Goal: Task Accomplishment & Management: Manage account settings

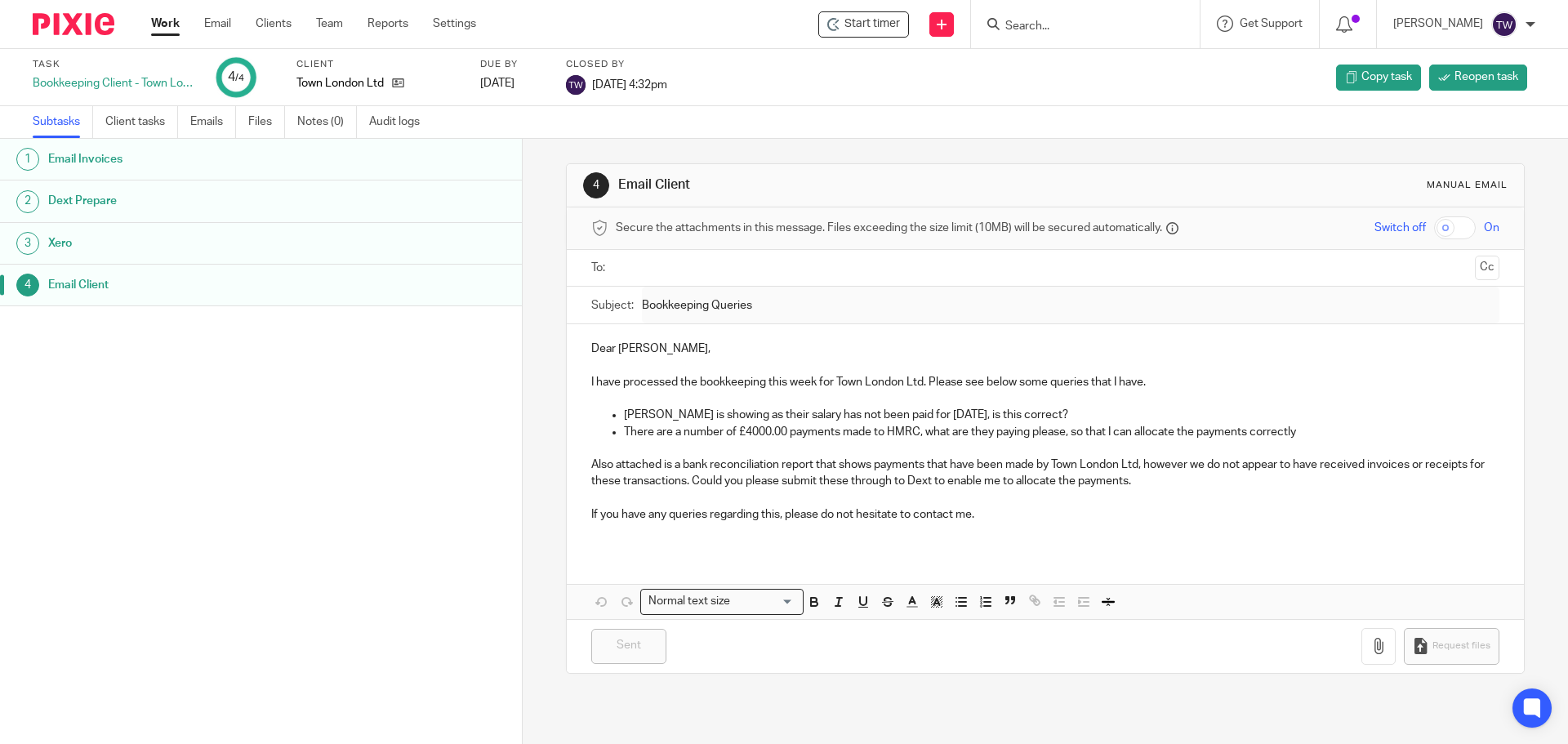
click at [1032, 28] on input "Search" at bounding box center [1077, 26] width 147 height 14
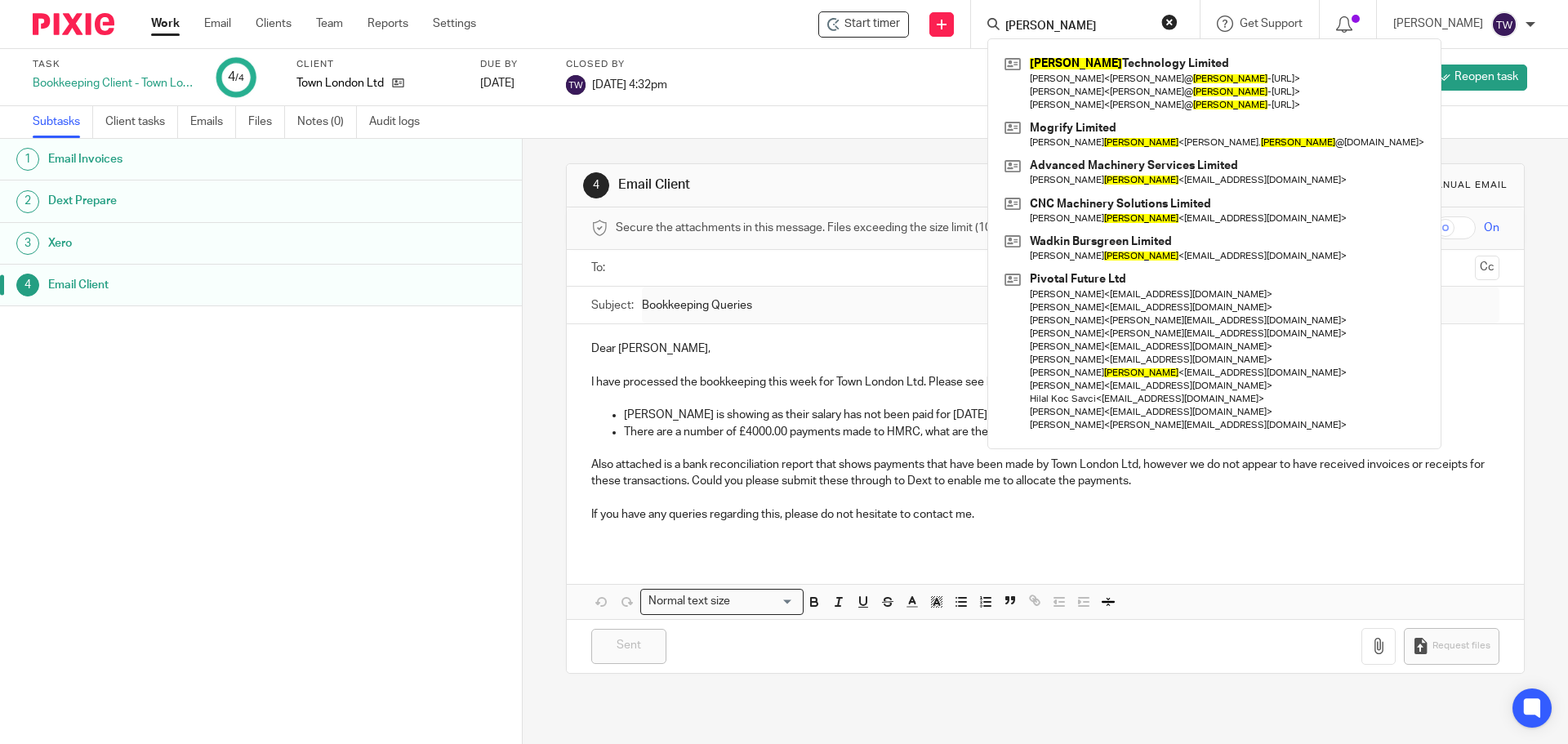
type input "foster"
click button "submit" at bounding box center [0, 0] width 0 height 0
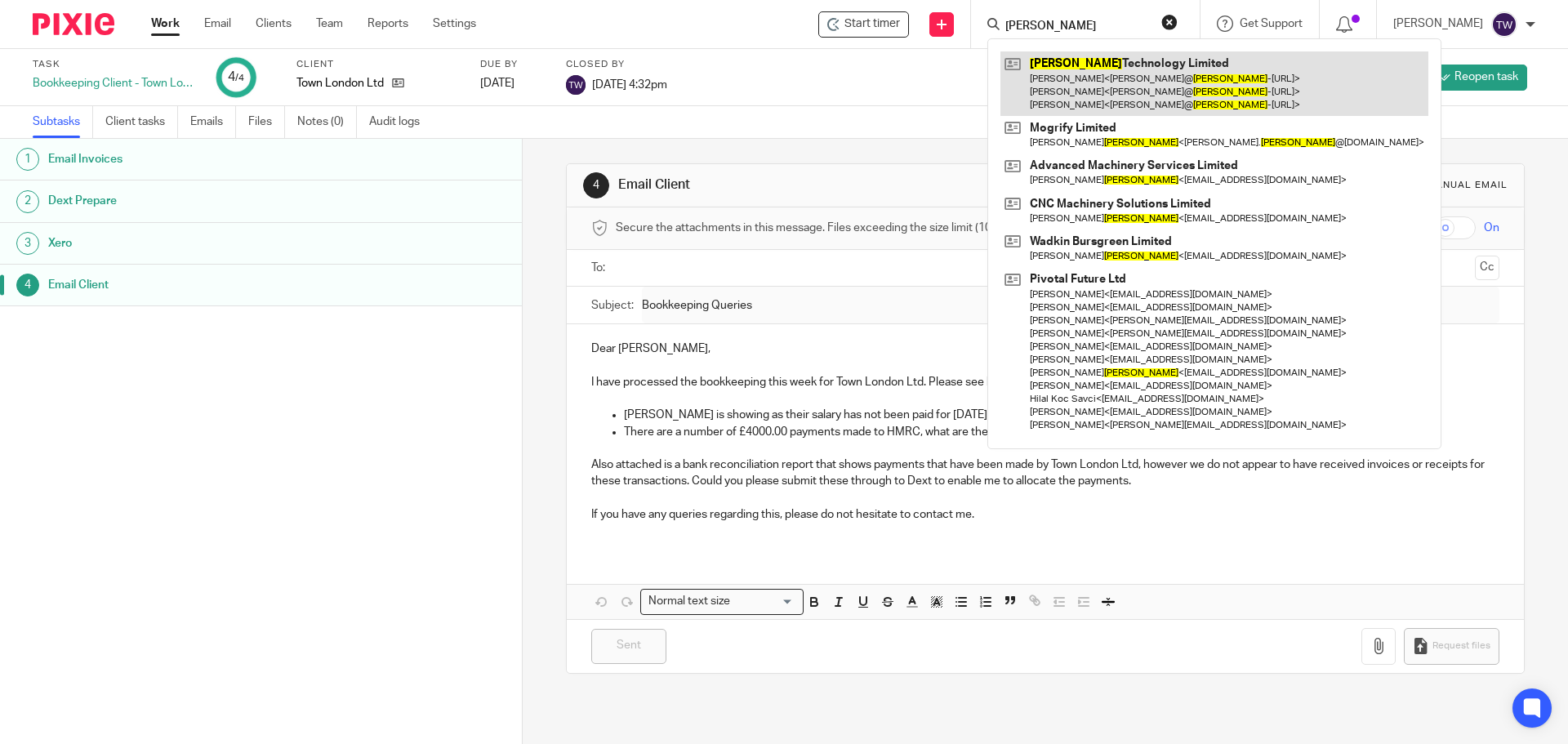
click at [1109, 97] on link at bounding box center [1214, 84] width 428 height 64
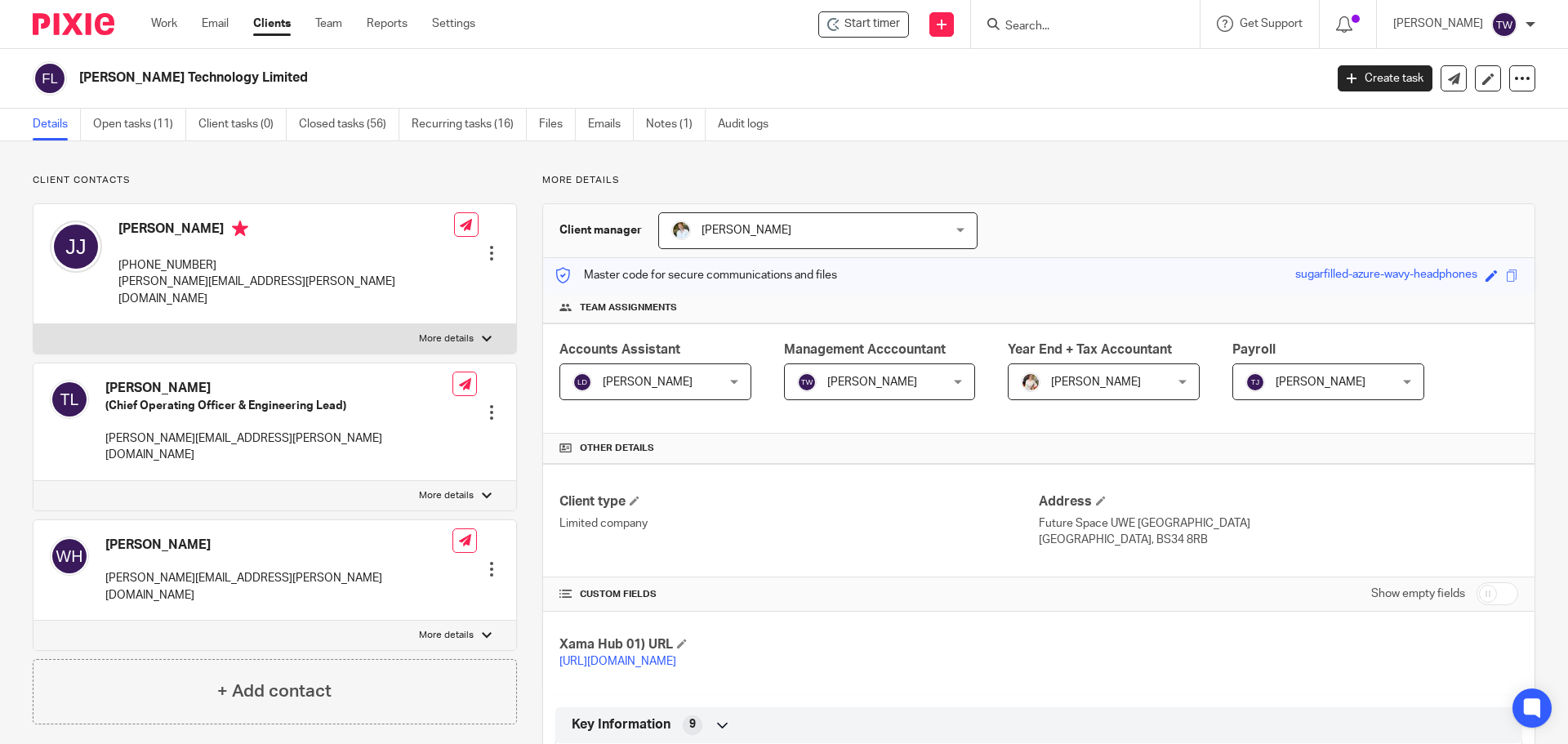
drag, startPoint x: 155, startPoint y: 122, endPoint x: 182, endPoint y: 149, distance: 38.2
click at [155, 124] on link "Open tasks (11)" at bounding box center [139, 125] width 93 height 32
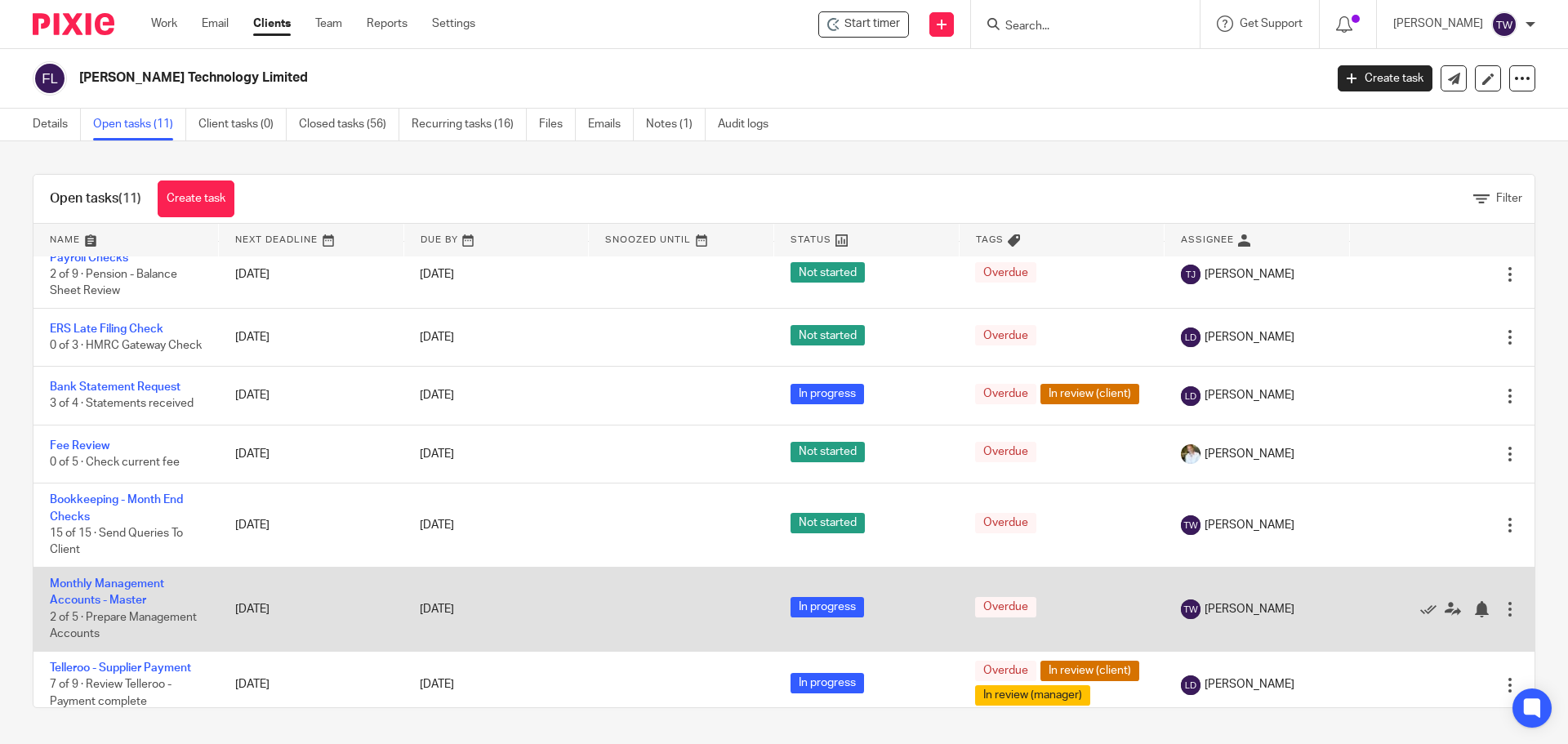
scroll to position [82, 0]
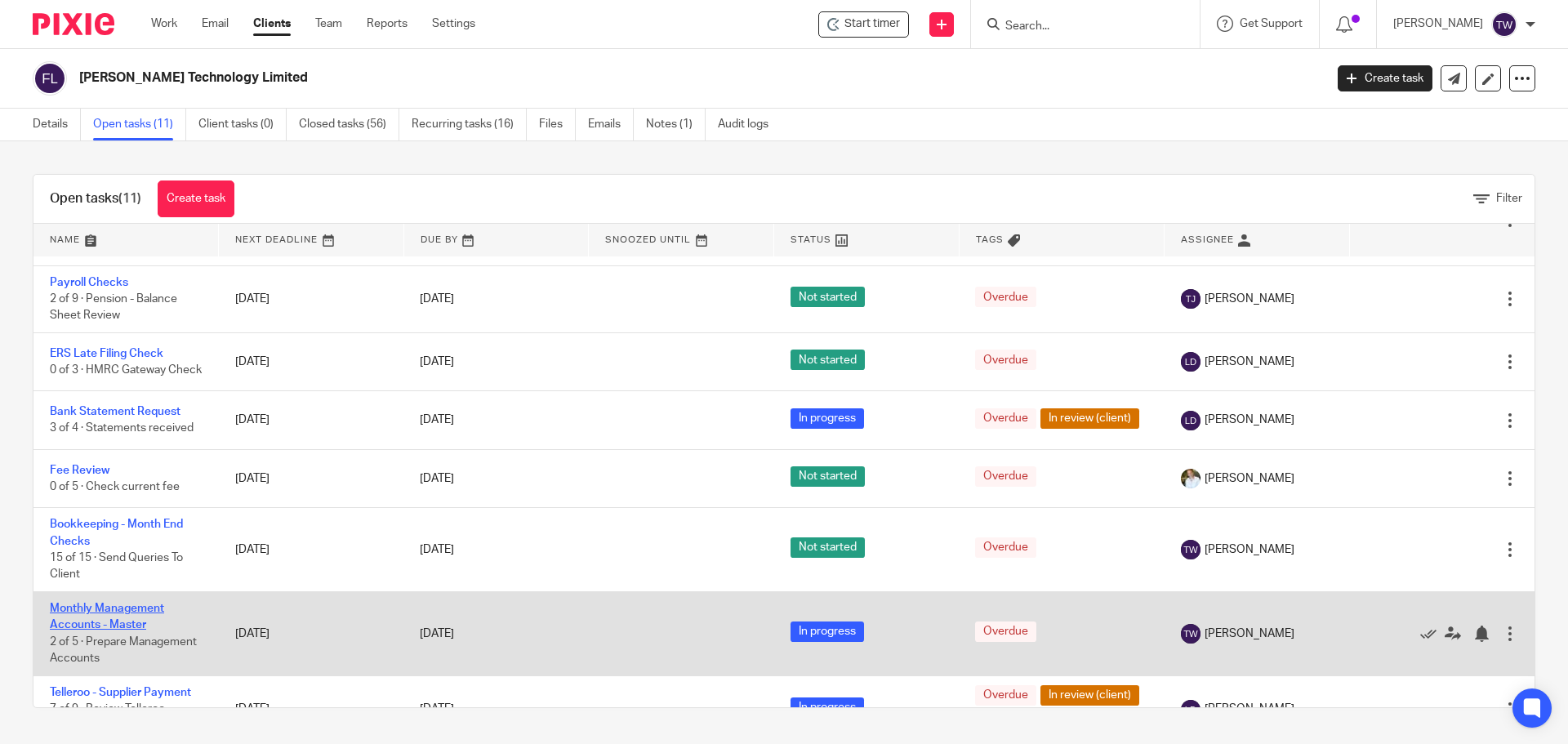
click at [110, 630] on link "Monthly Management Accounts - Master" at bounding box center [106, 616] width 114 height 28
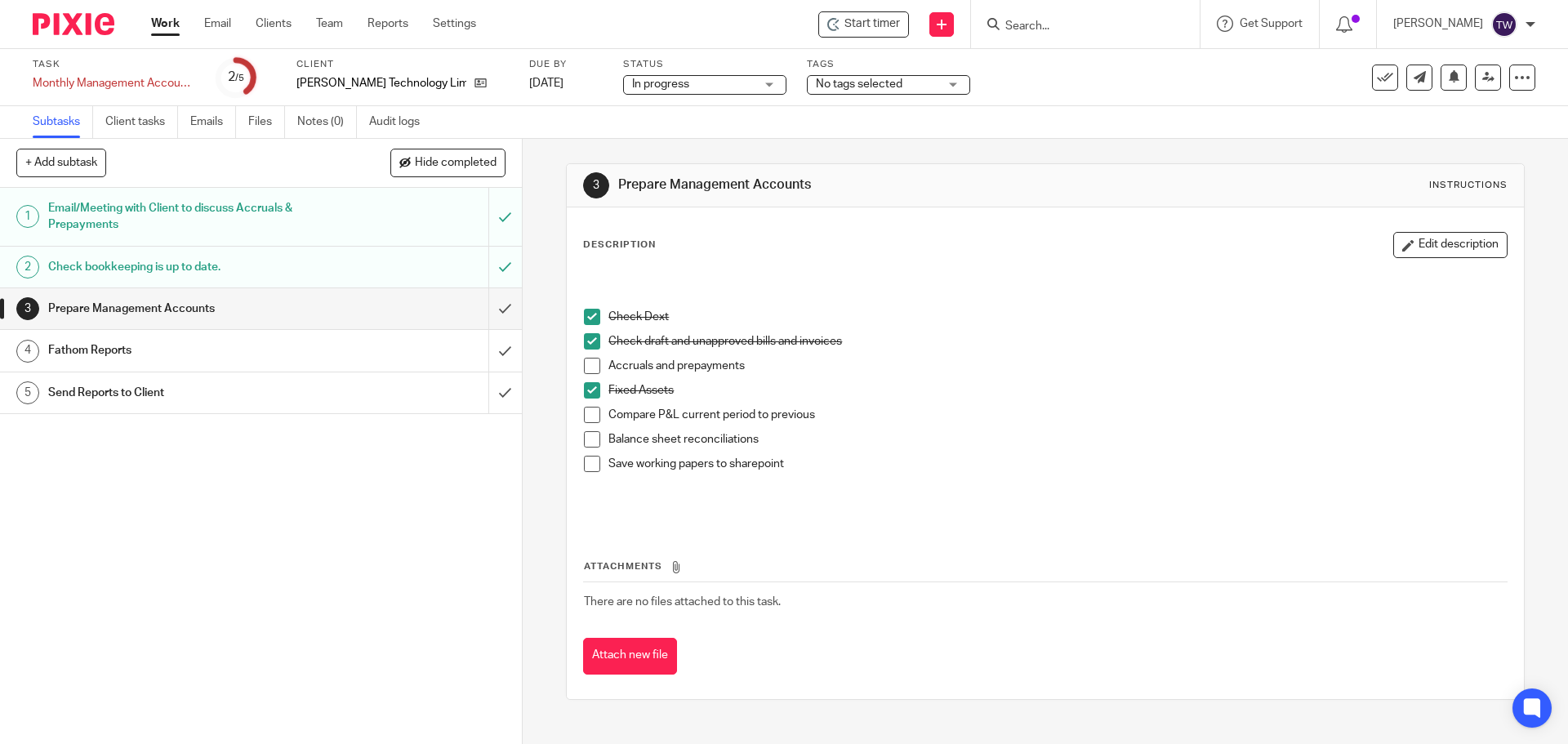
click at [330, 350] on div "Fathom Reports" at bounding box center [260, 350] width 424 height 24
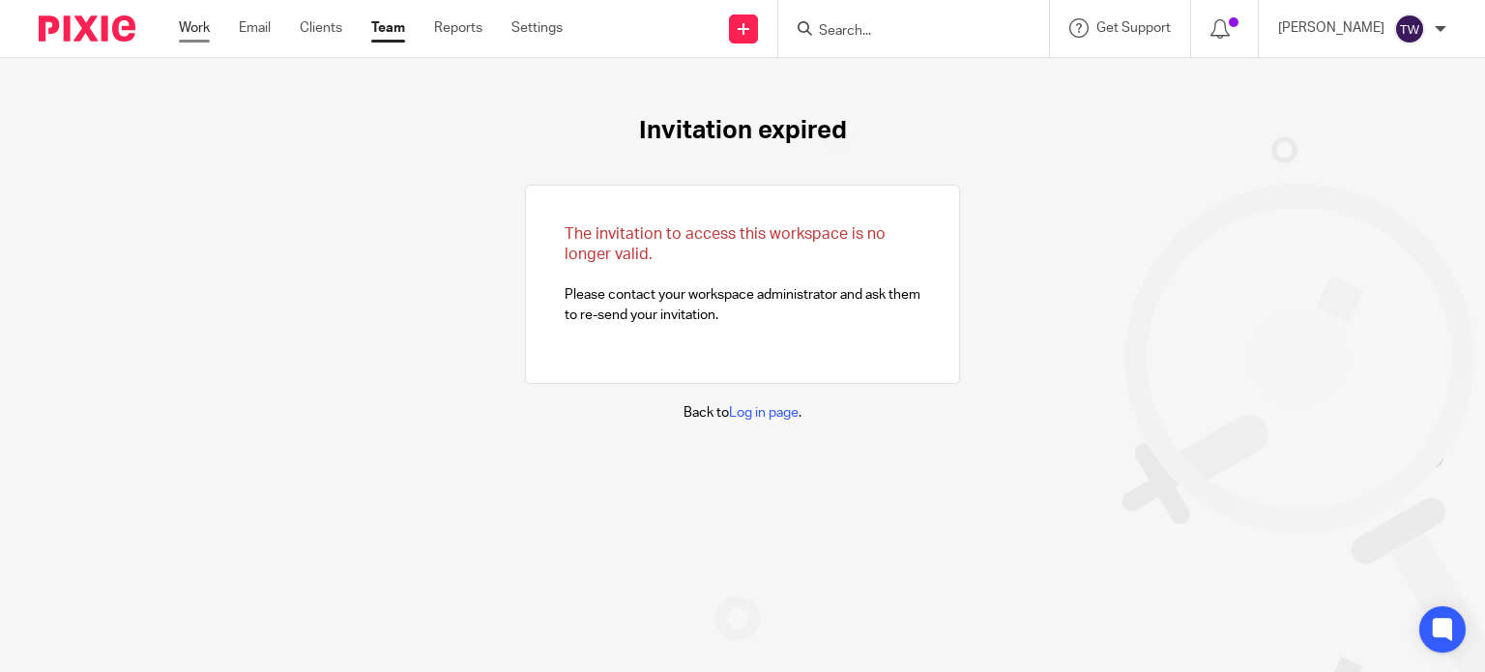
click at [202, 30] on link "Work" at bounding box center [194, 27] width 31 height 19
click at [880, 30] on input "Search" at bounding box center [904, 31] width 174 height 17
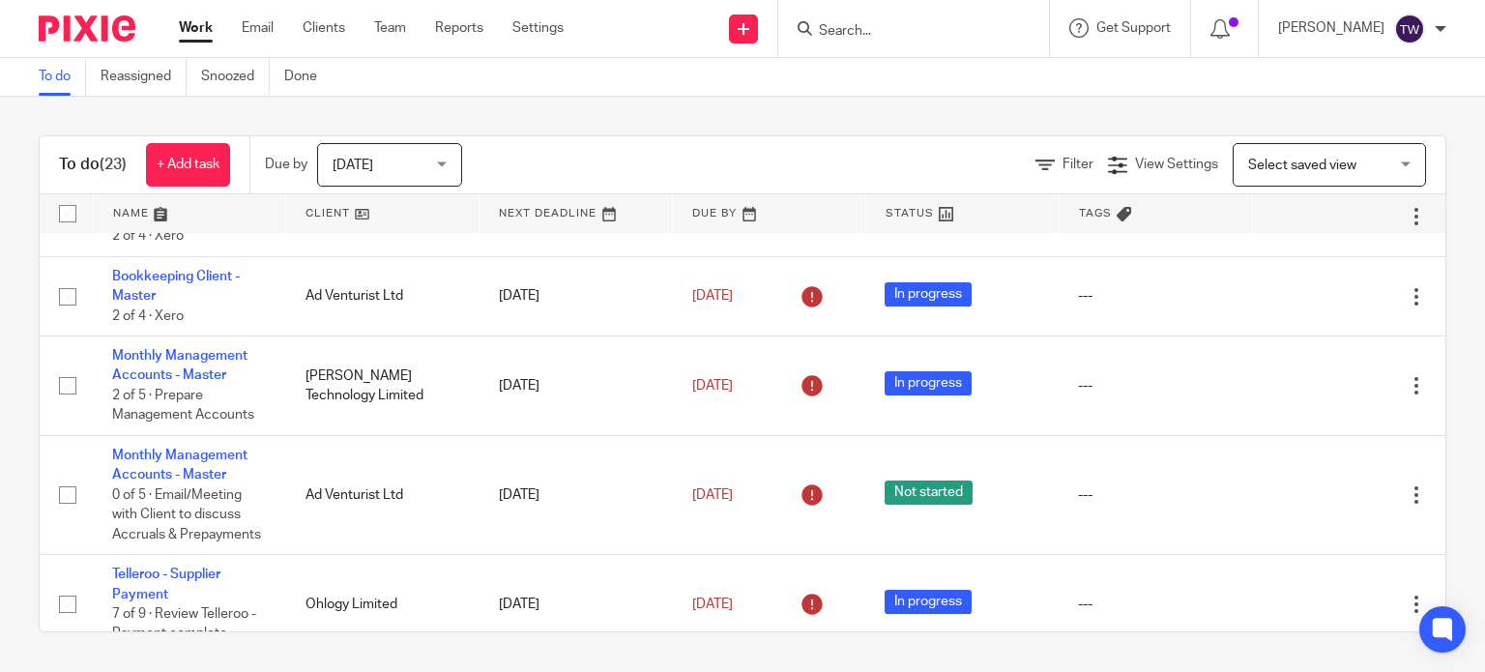
scroll to position [1354, 0]
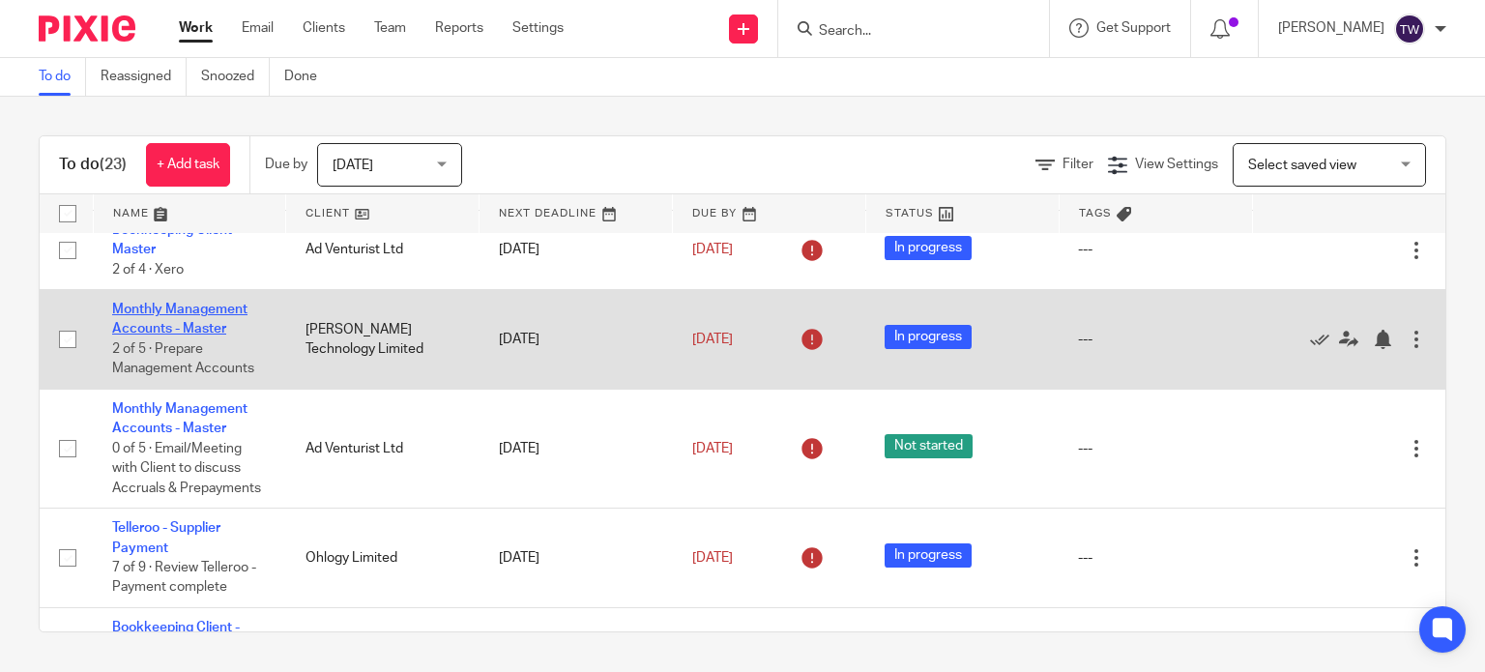
click at [212, 320] on link "Monthly Management Accounts - Master" at bounding box center [179, 319] width 135 height 33
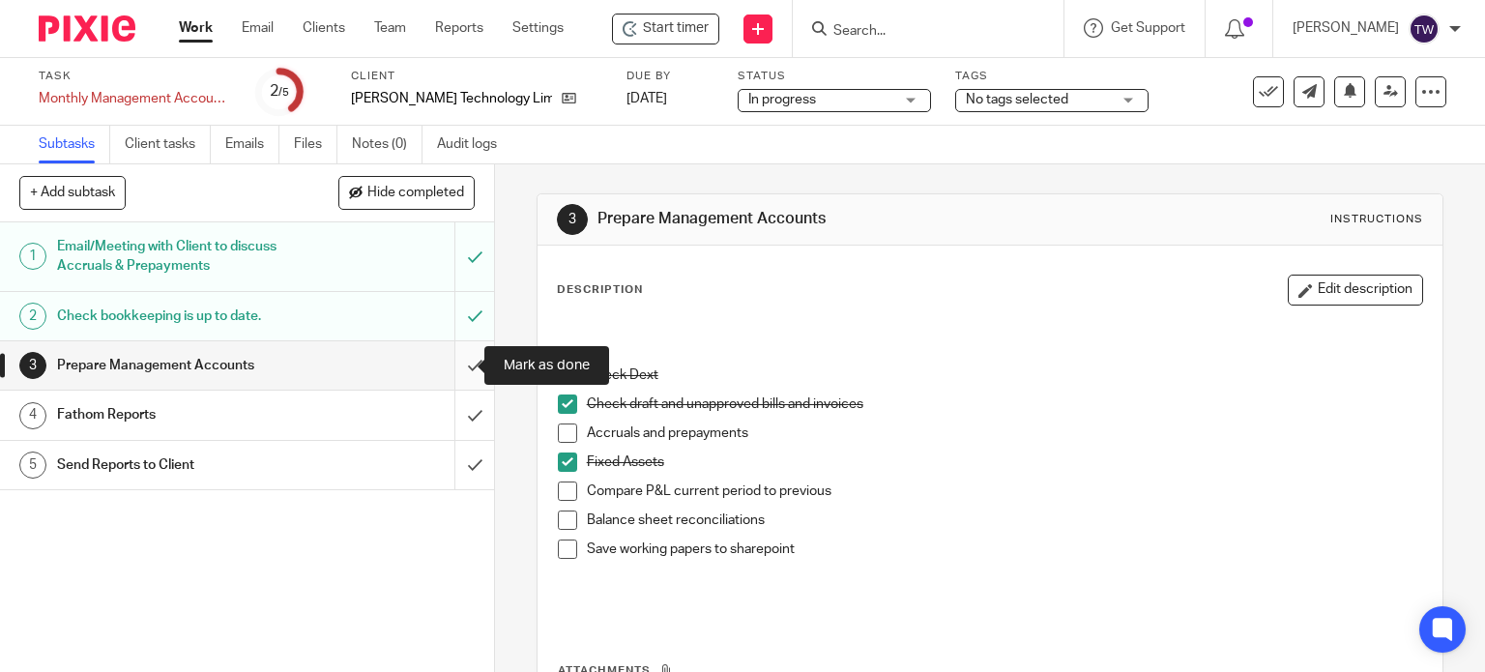
click at [452, 365] on input "submit" at bounding box center [247, 365] width 494 height 48
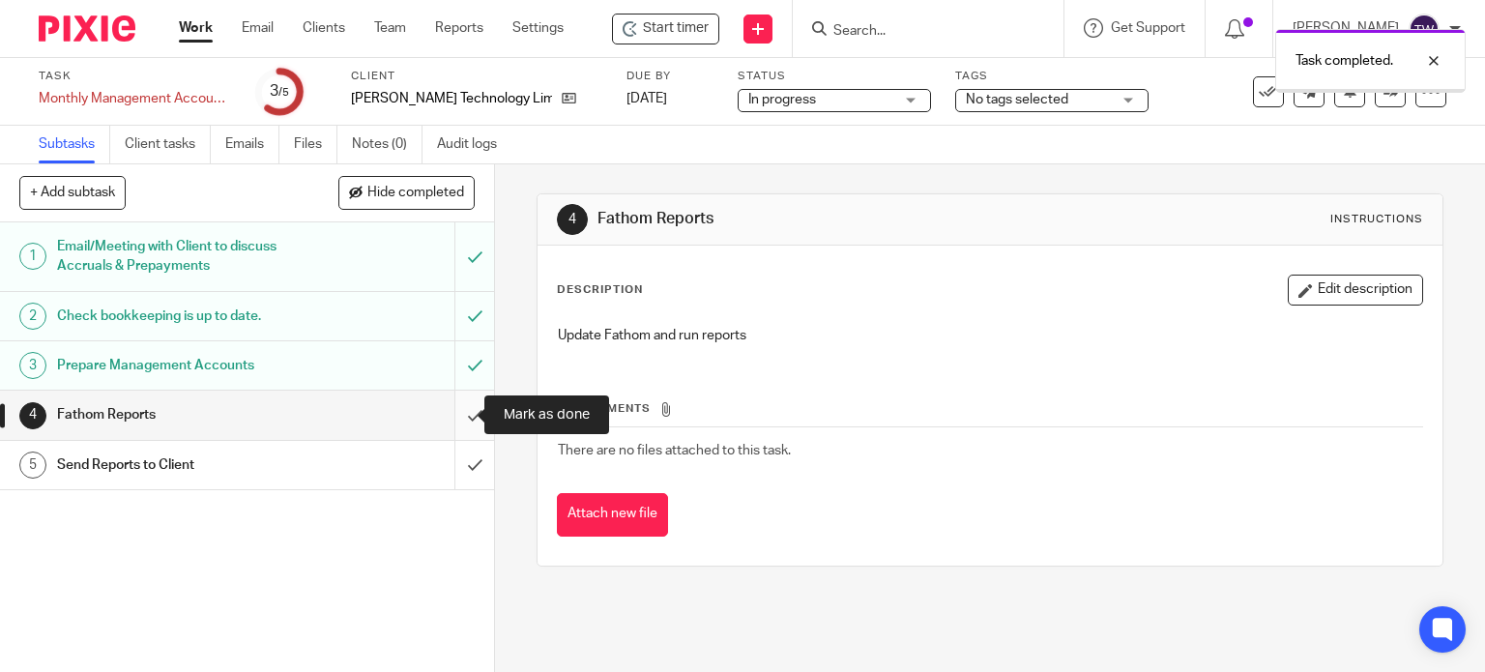
click at [456, 410] on input "submit" at bounding box center [247, 415] width 494 height 48
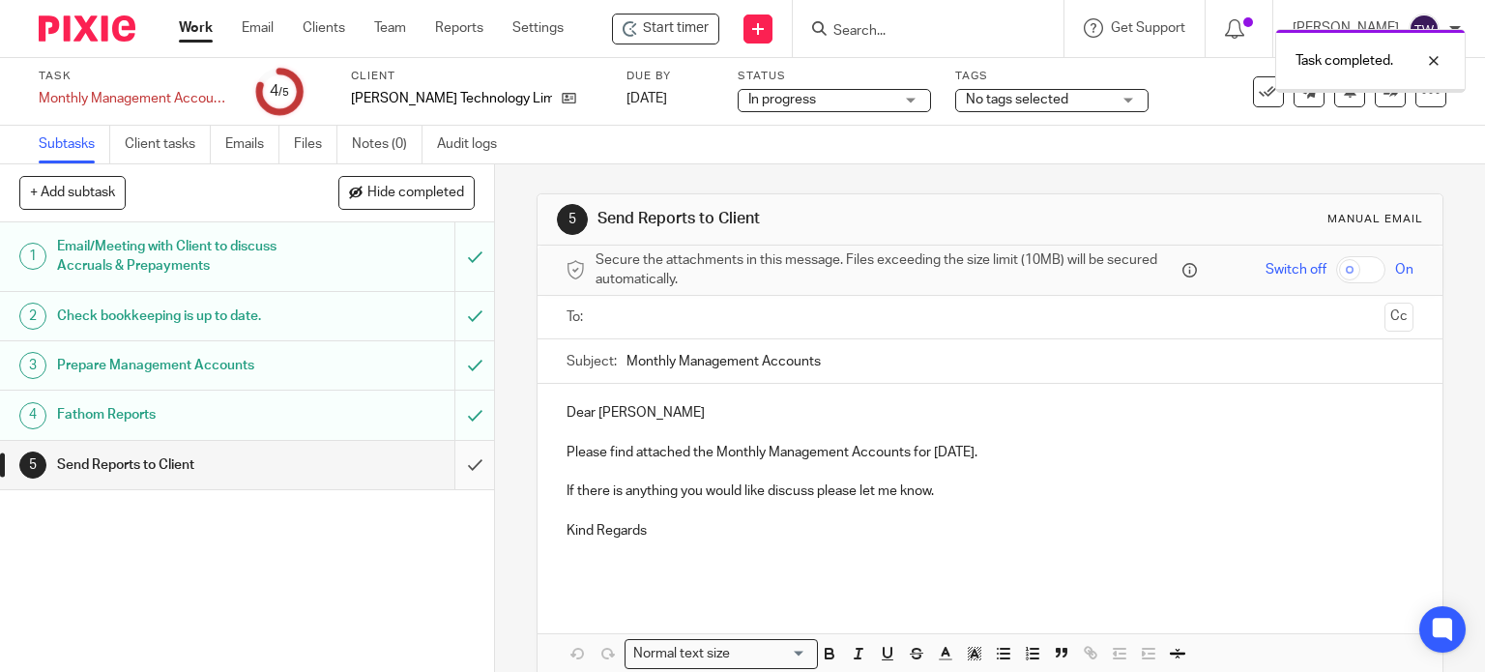
drag, startPoint x: 0, startPoint y: 0, endPoint x: 454, endPoint y: 458, distance: 645.4
click at [454, 458] on input "submit" at bounding box center [247, 465] width 494 height 48
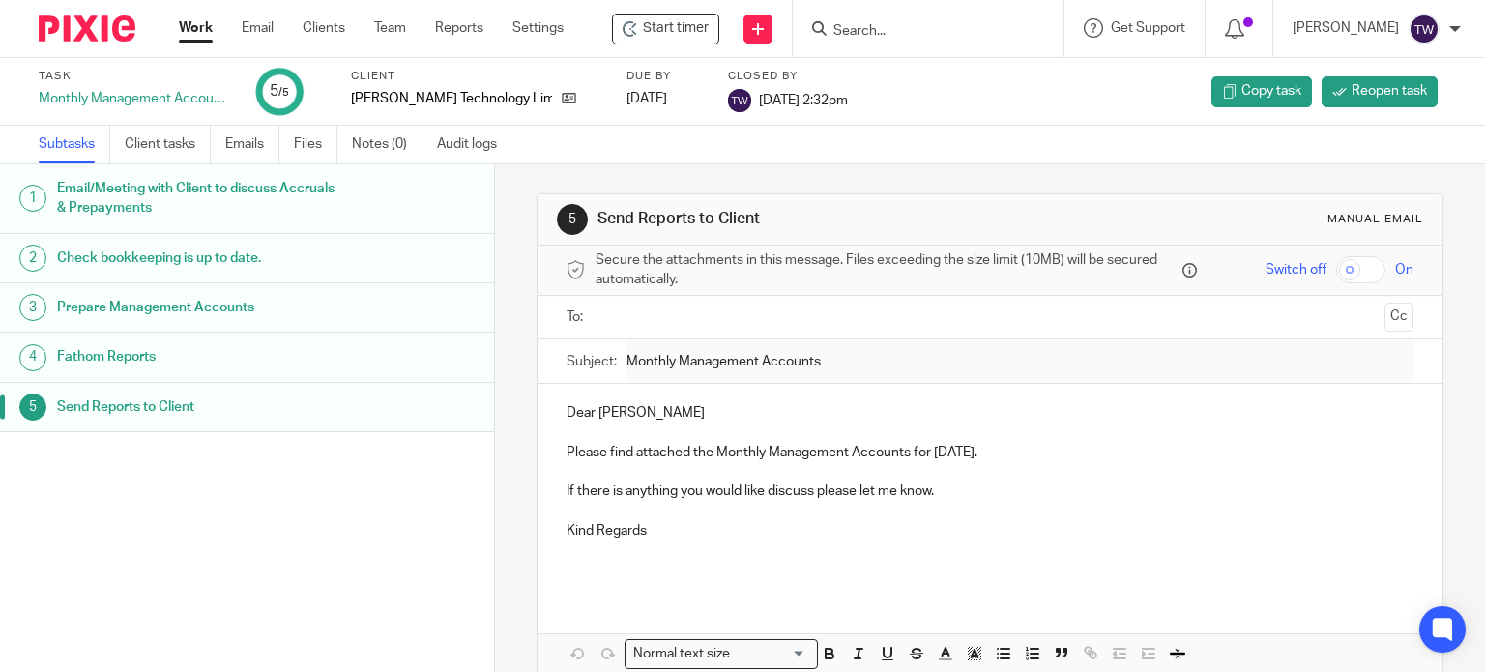
drag, startPoint x: 210, startPoint y: 34, endPoint x: 220, endPoint y: 50, distance: 19.6
click at [209, 34] on link "Work" at bounding box center [196, 27] width 34 height 19
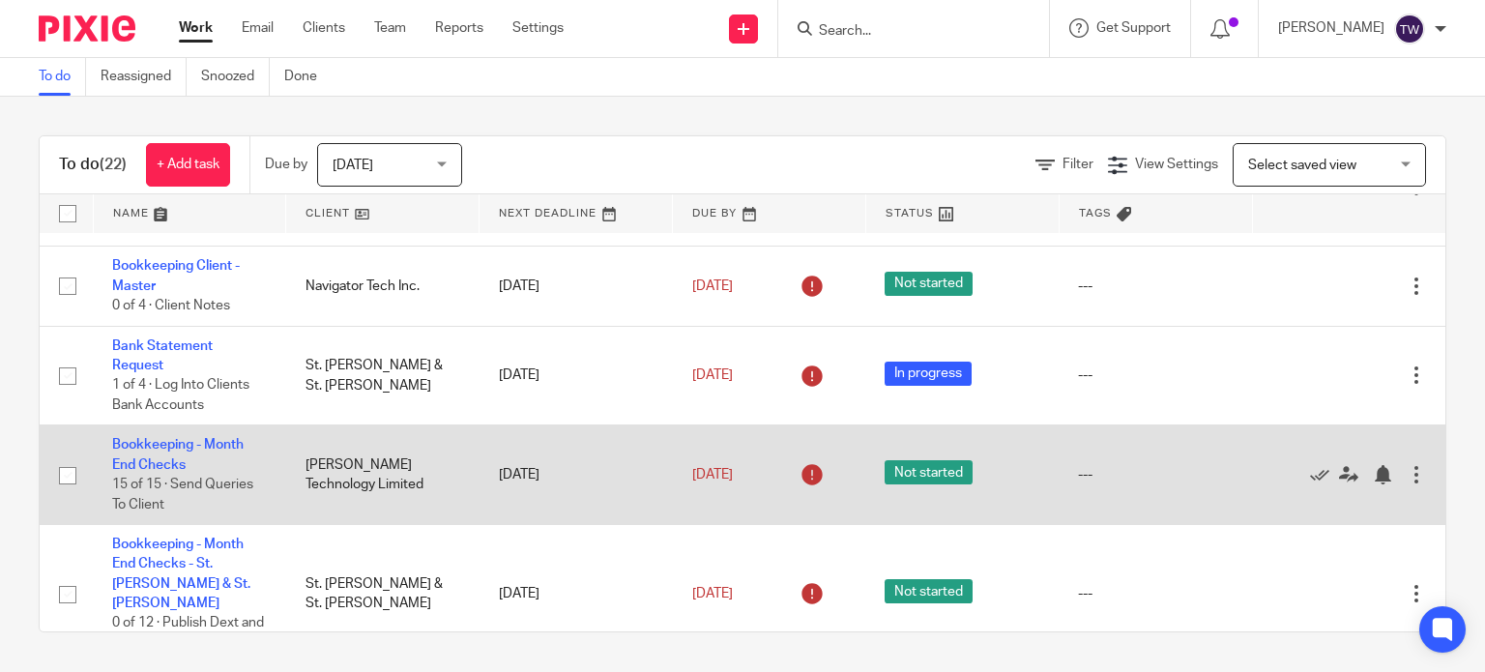
scroll to position [580, 0]
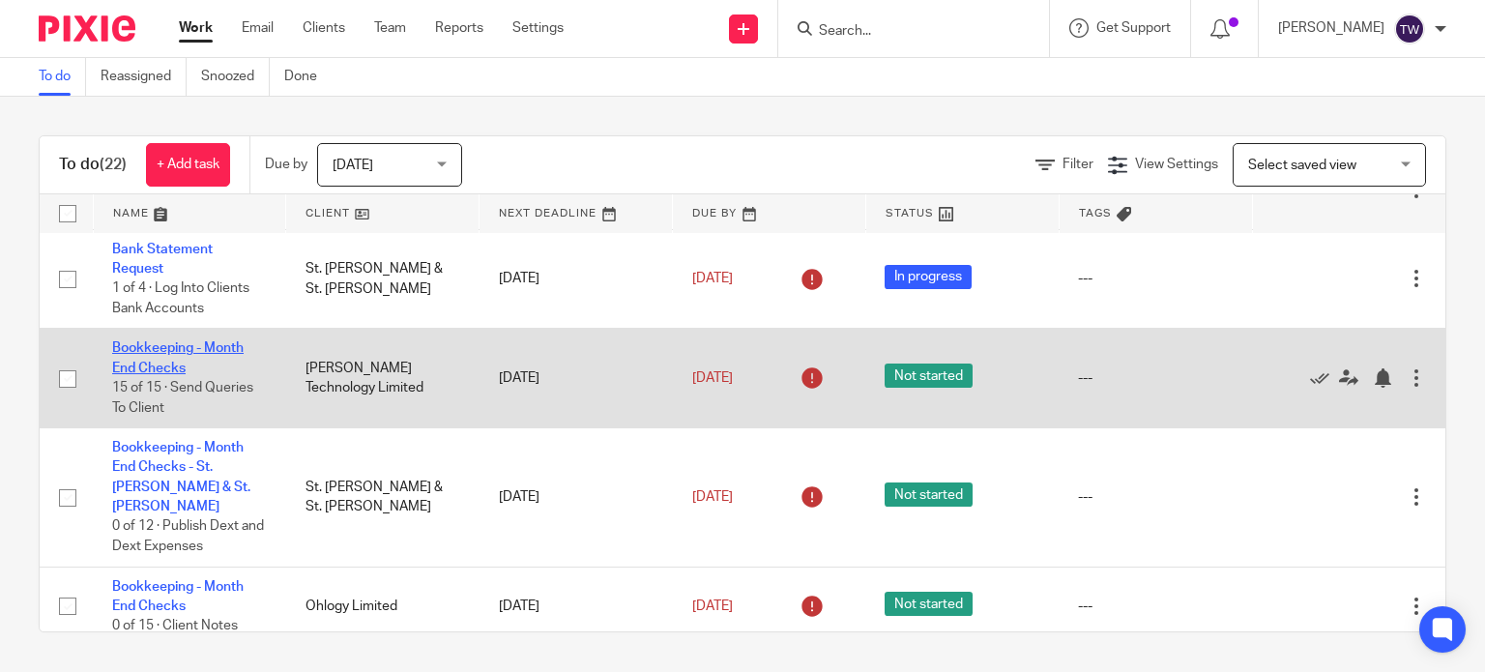
click at [169, 368] on link "Bookkeeping - Month End Checks" at bounding box center [177, 357] width 131 height 33
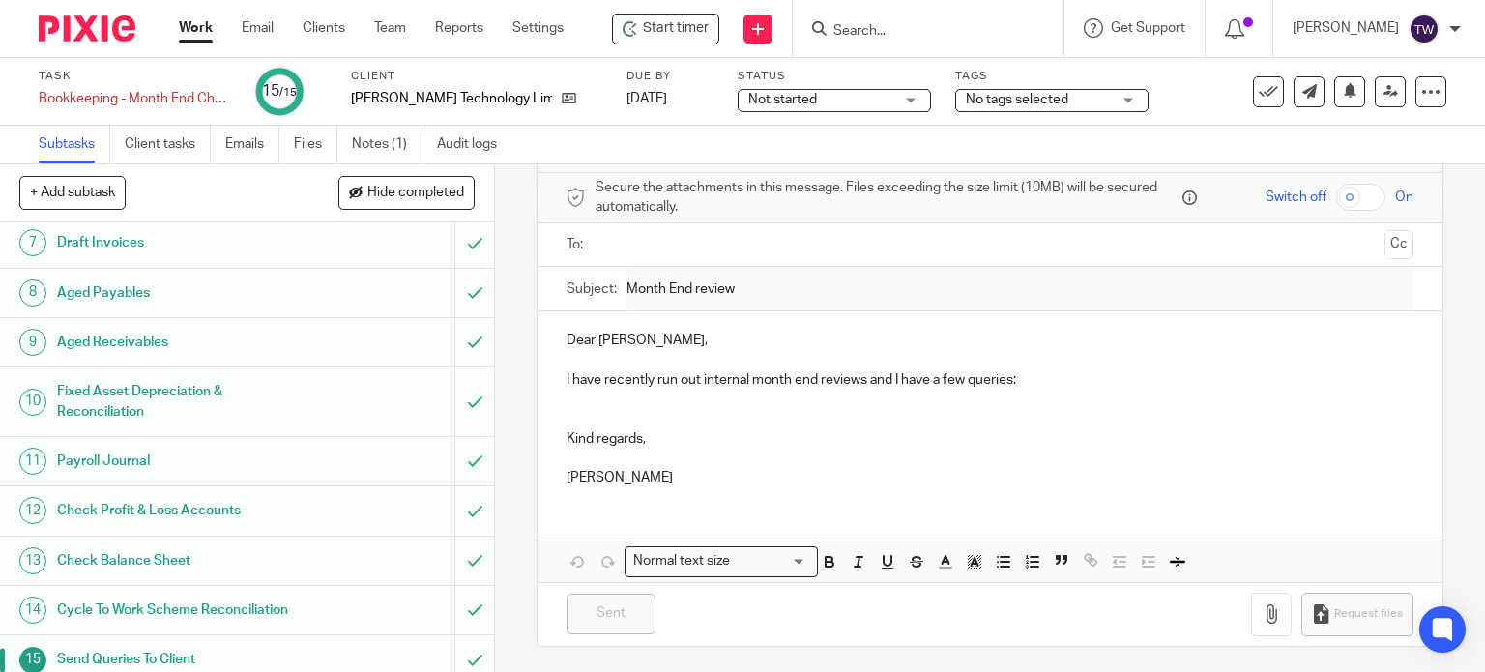
scroll to position [311, 0]
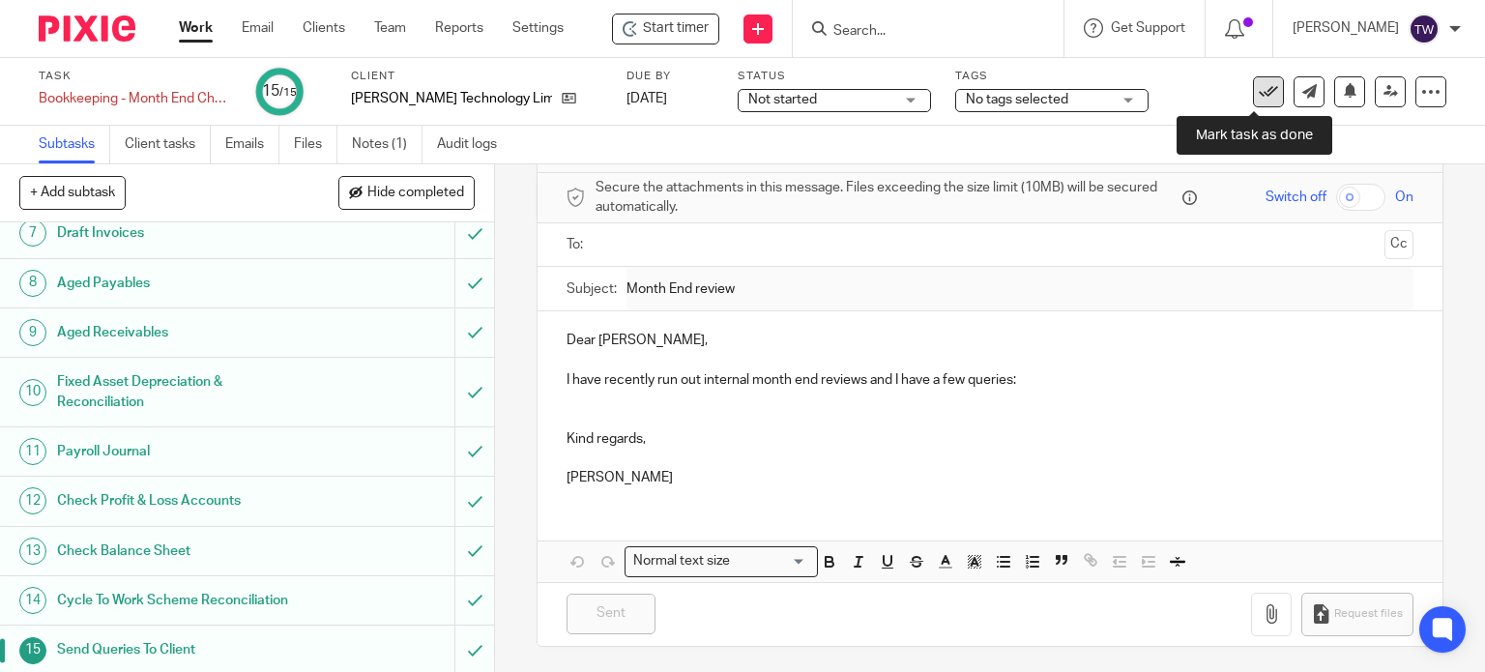
click at [1253, 80] on link at bounding box center [1268, 91] width 31 height 31
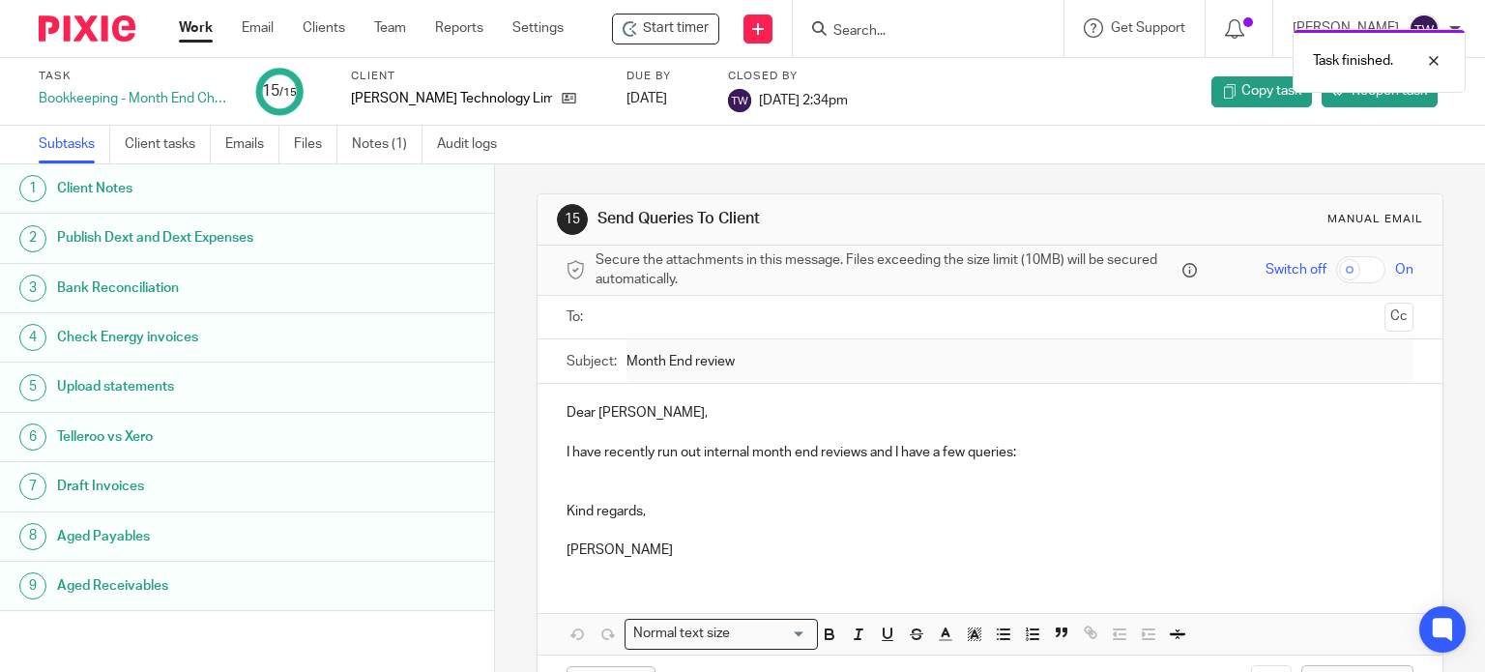
click at [208, 30] on link "Work" at bounding box center [196, 27] width 34 height 19
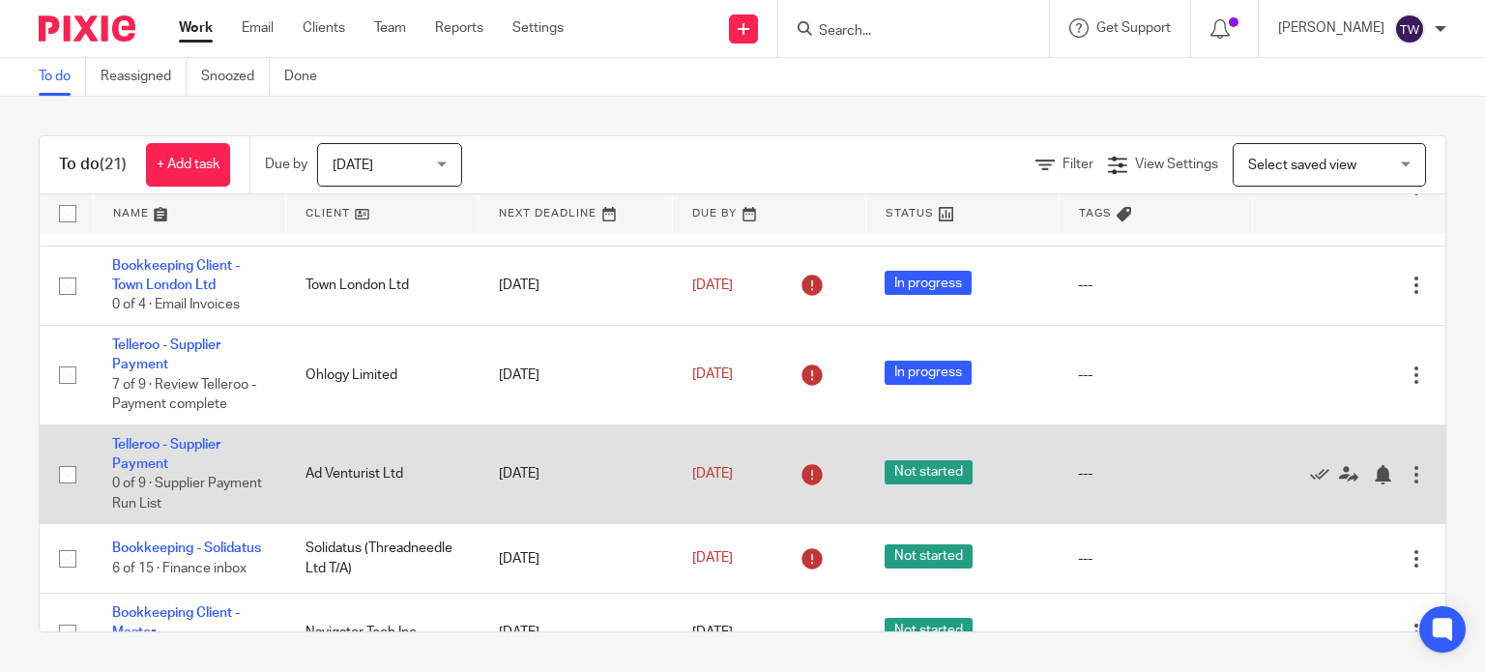
scroll to position [1385, 0]
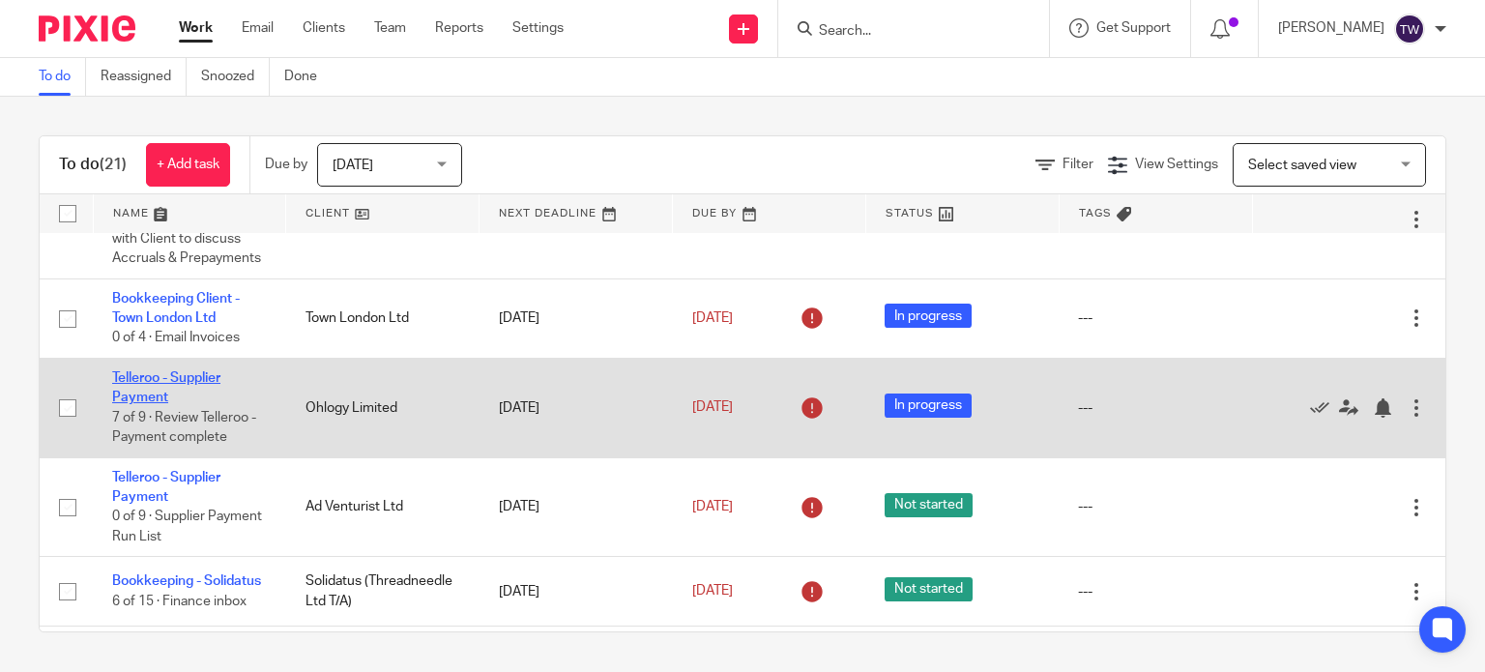
click at [213, 404] on link "Telleroo - Supplier Payment" at bounding box center [166, 387] width 108 height 33
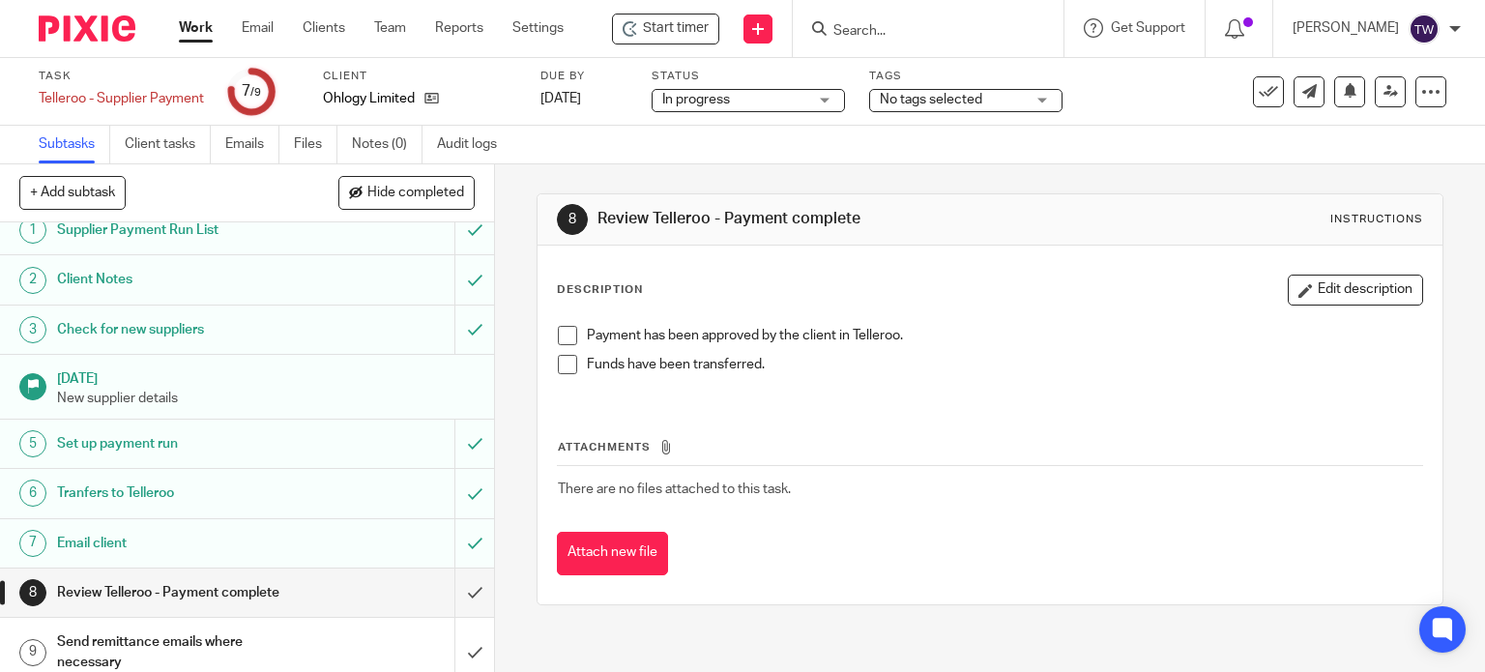
scroll to position [29, 0]
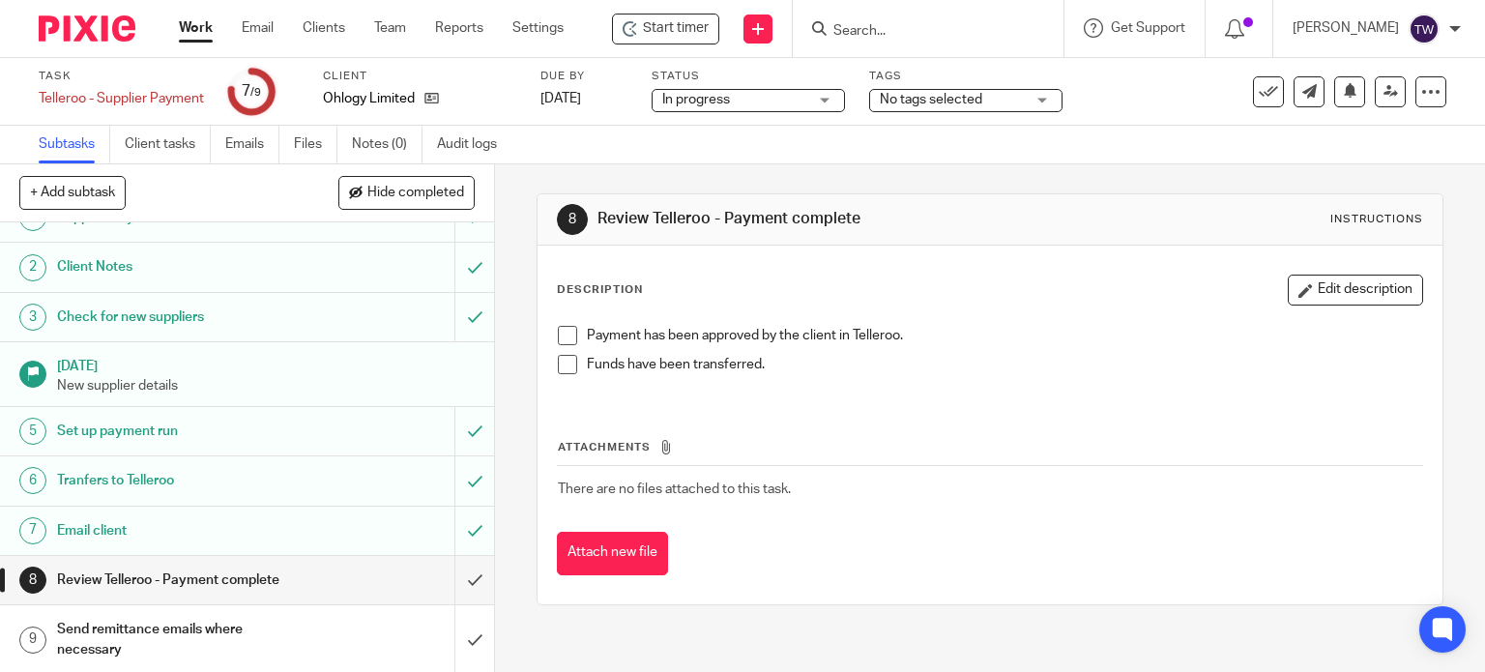
click at [567, 337] on span at bounding box center [567, 335] width 19 height 19
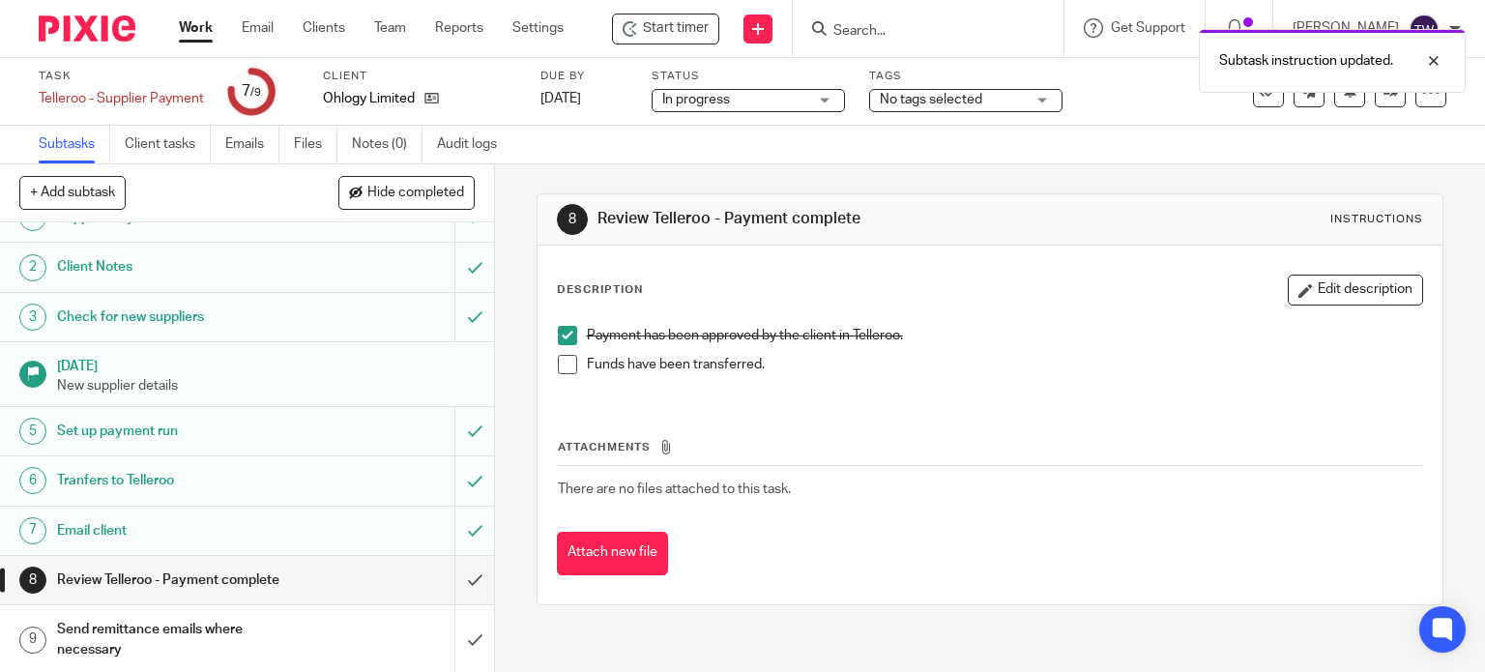
click at [568, 360] on span at bounding box center [567, 364] width 19 height 19
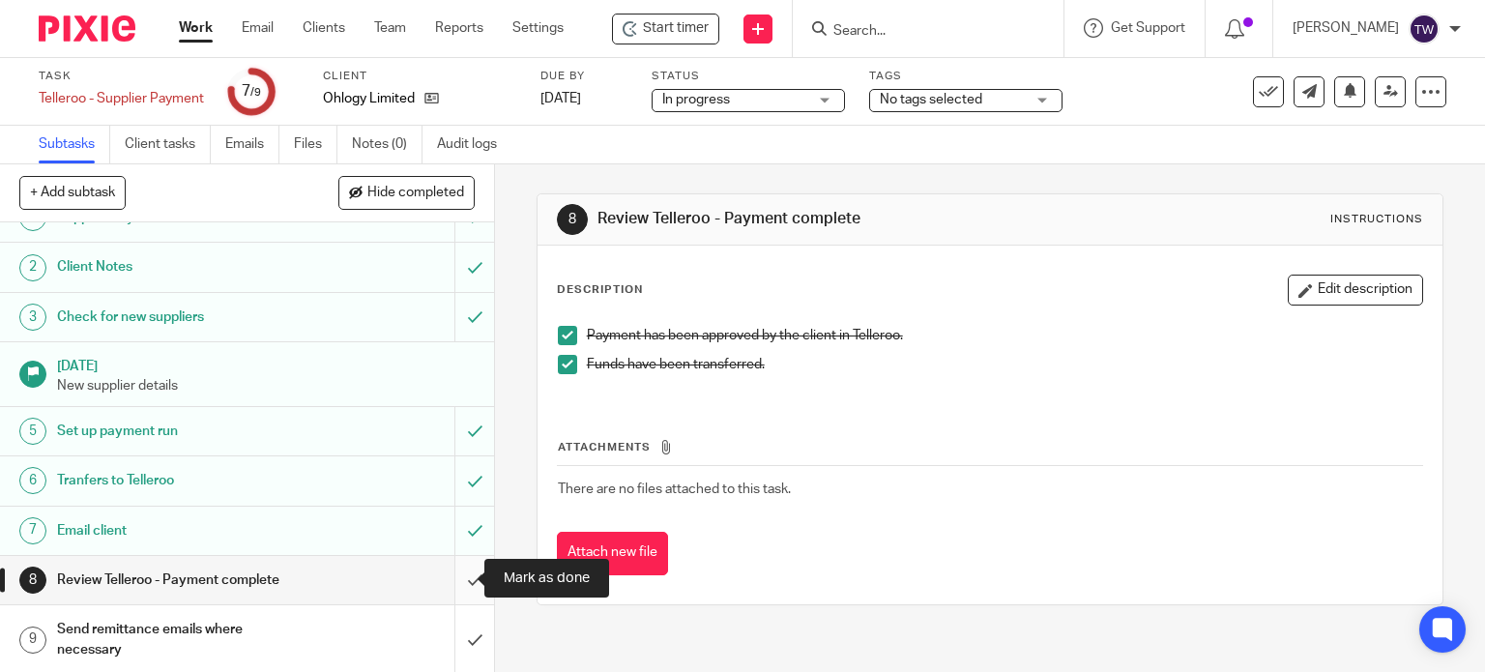
click at [457, 570] on input "submit" at bounding box center [247, 580] width 494 height 48
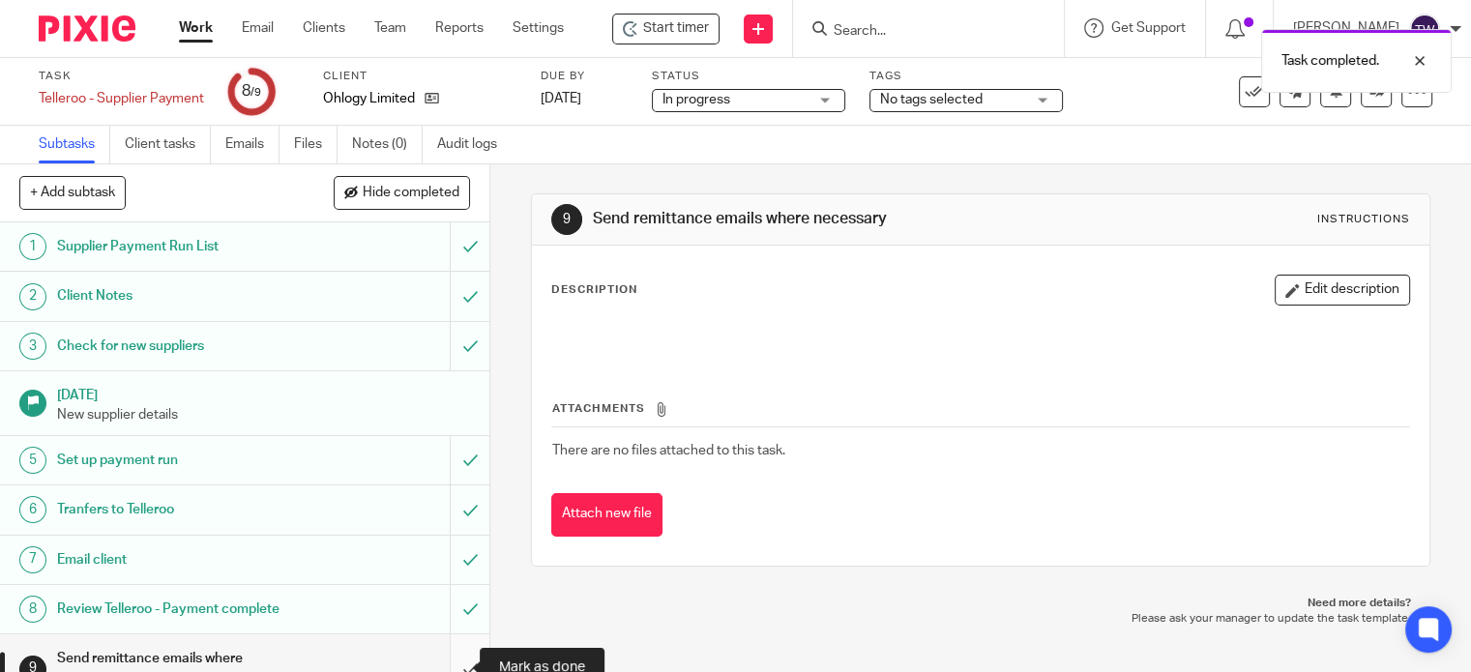
click at [457, 656] on input "submit" at bounding box center [244, 668] width 489 height 69
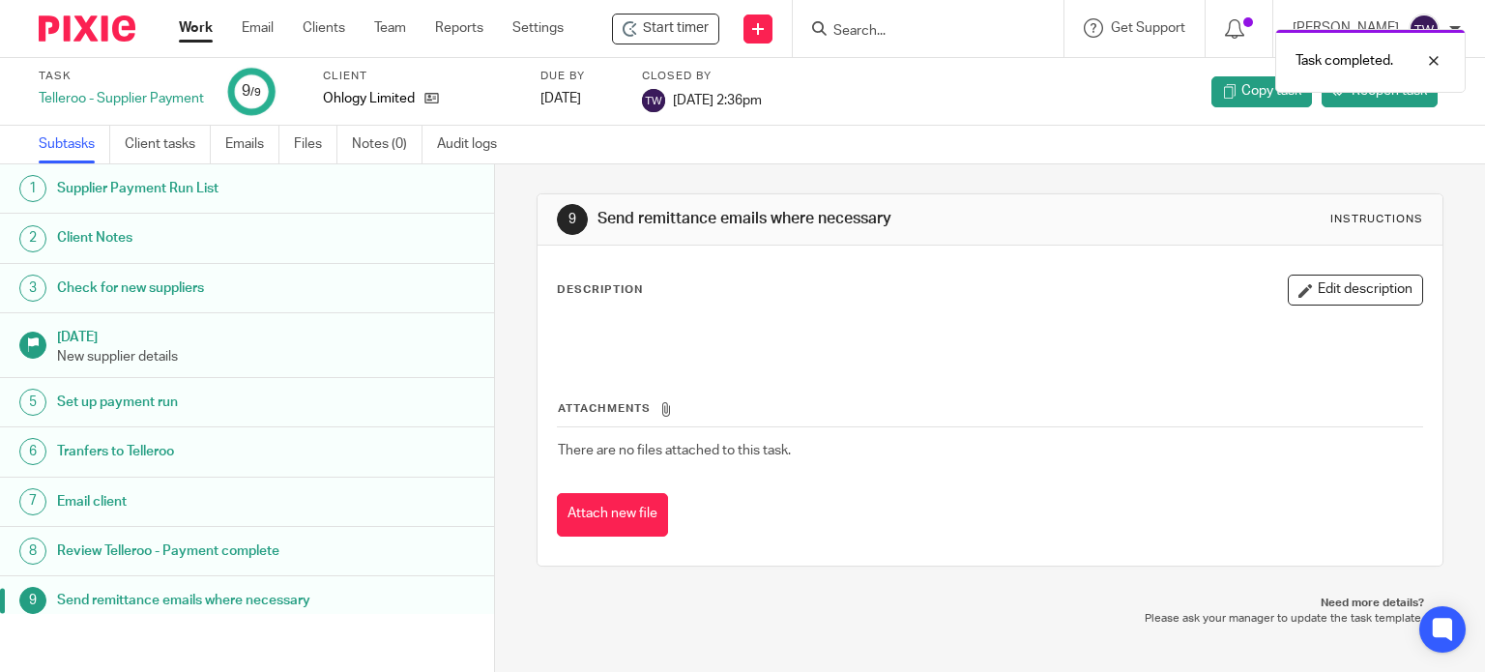
click at [198, 18] on link "Work" at bounding box center [196, 27] width 34 height 19
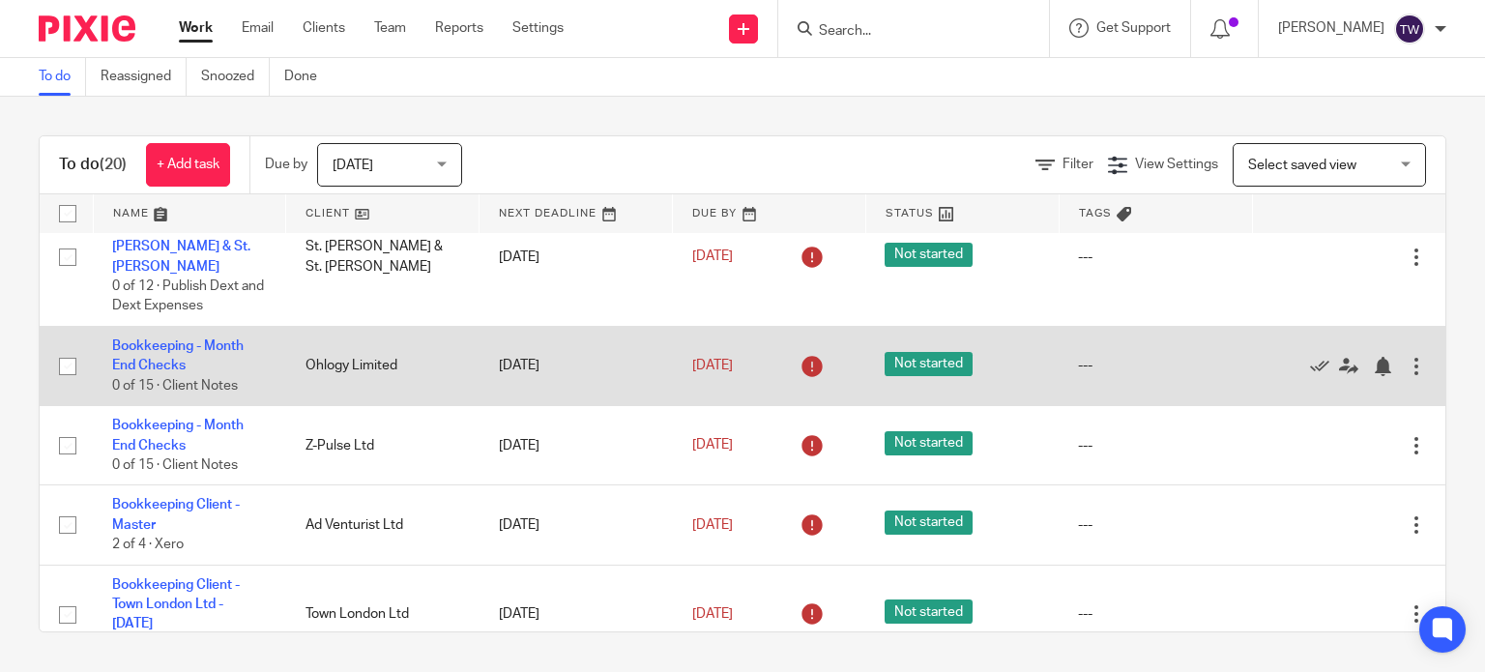
scroll to position [414, 0]
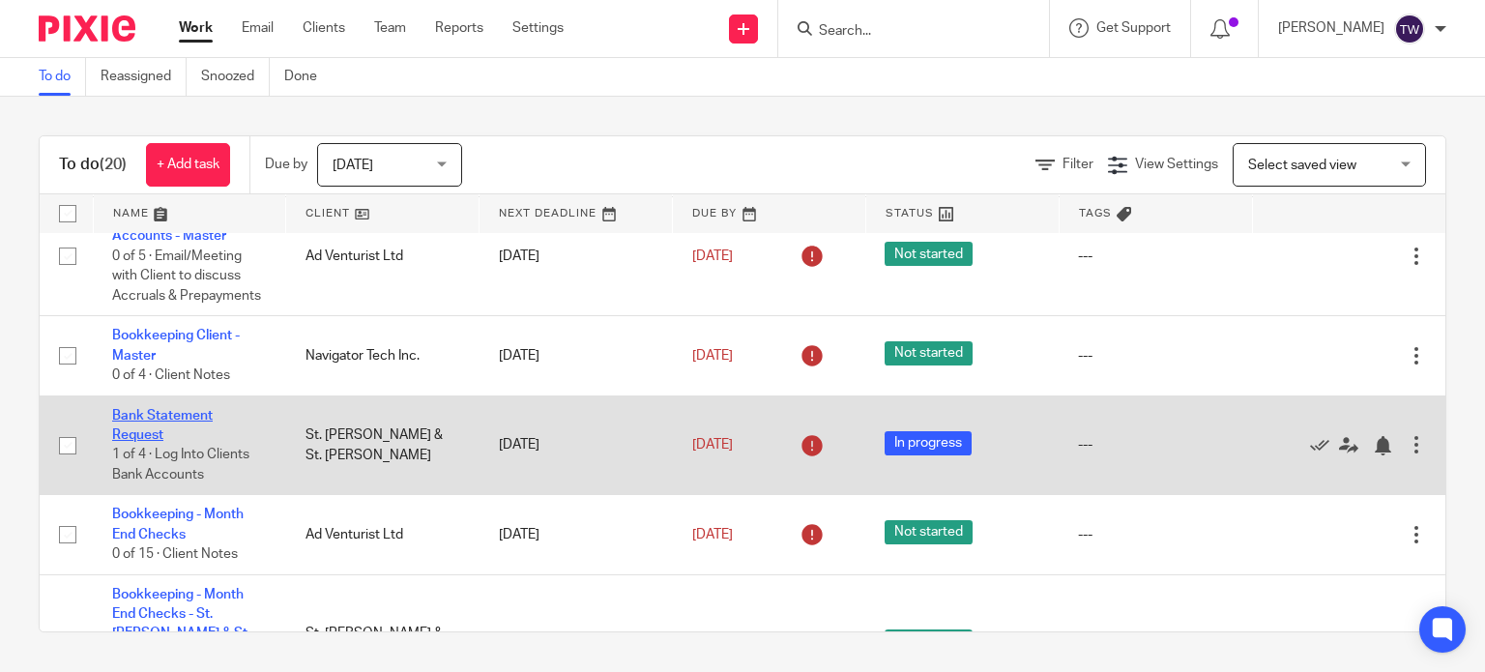
click at [174, 436] on link "Bank Statement Request" at bounding box center [162, 425] width 101 height 33
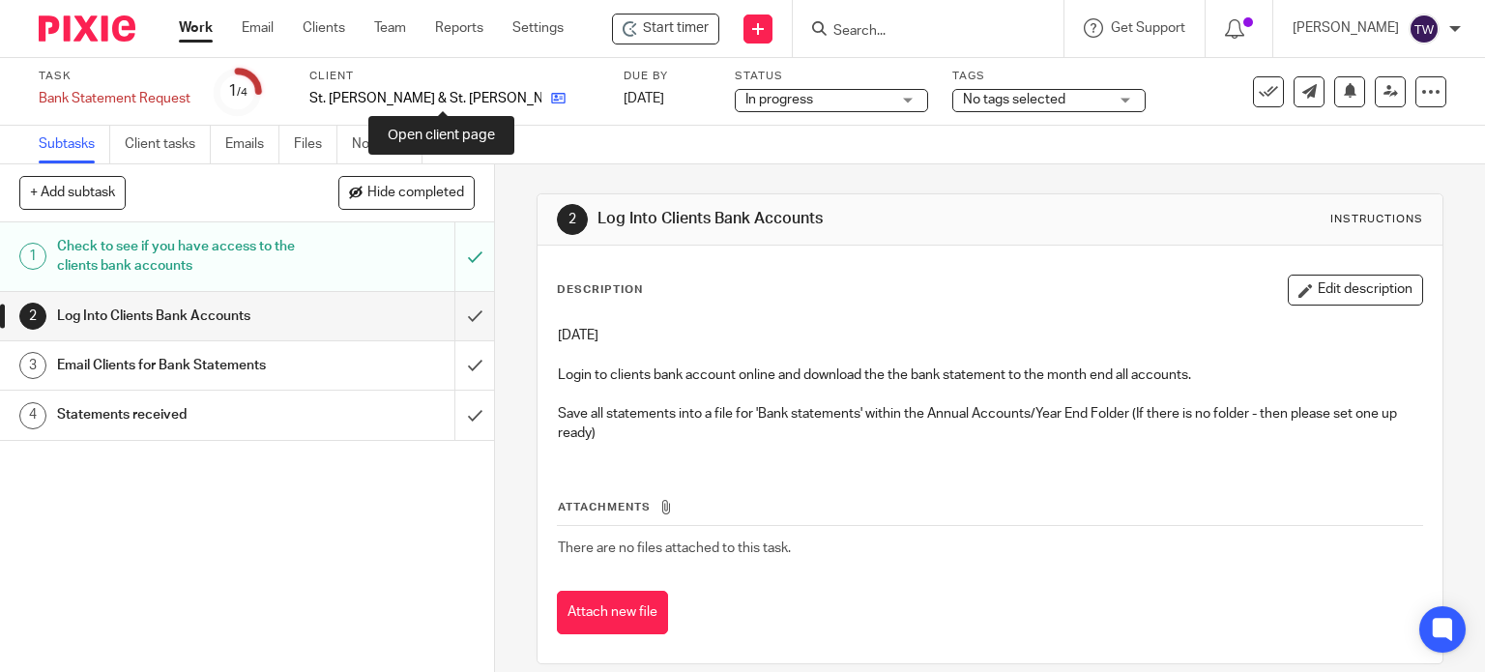
click at [551, 96] on icon at bounding box center [558, 98] width 15 height 15
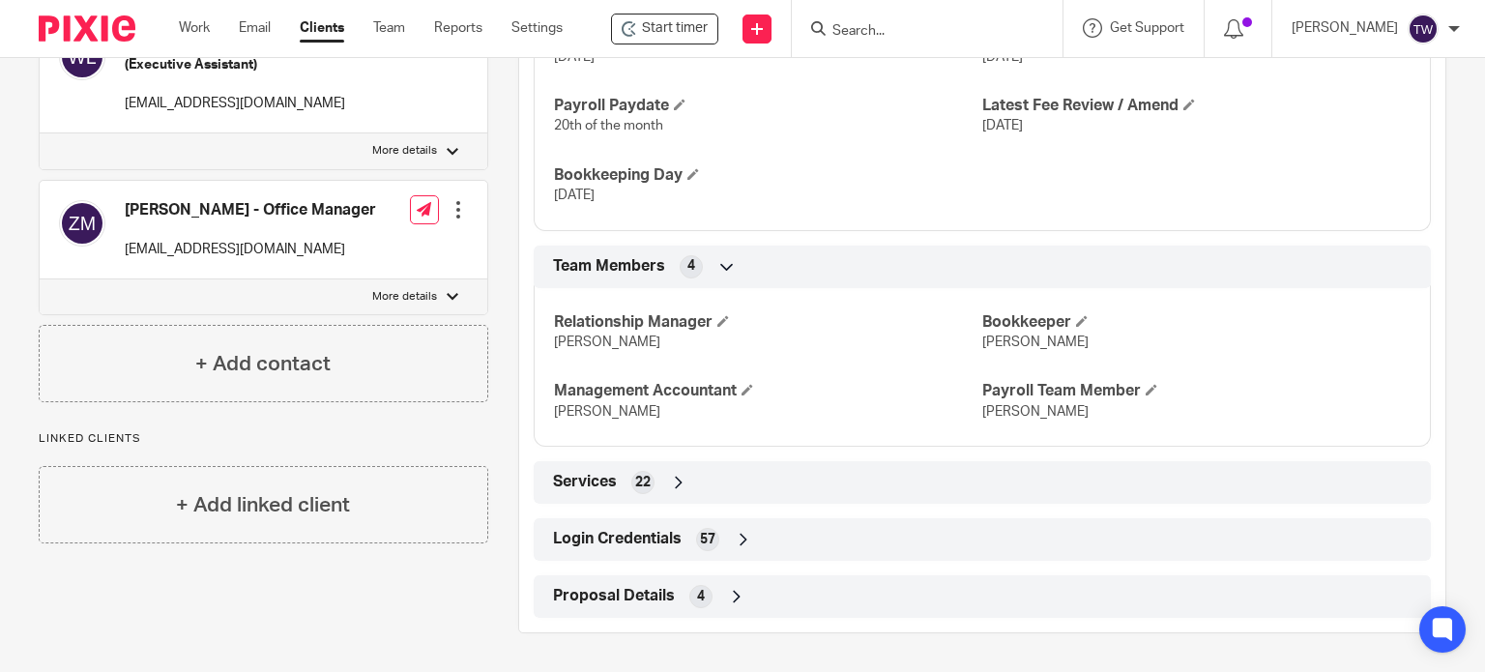
scroll to position [1272, 0]
click at [681, 534] on div "Login Credentials 57" at bounding box center [982, 539] width 868 height 33
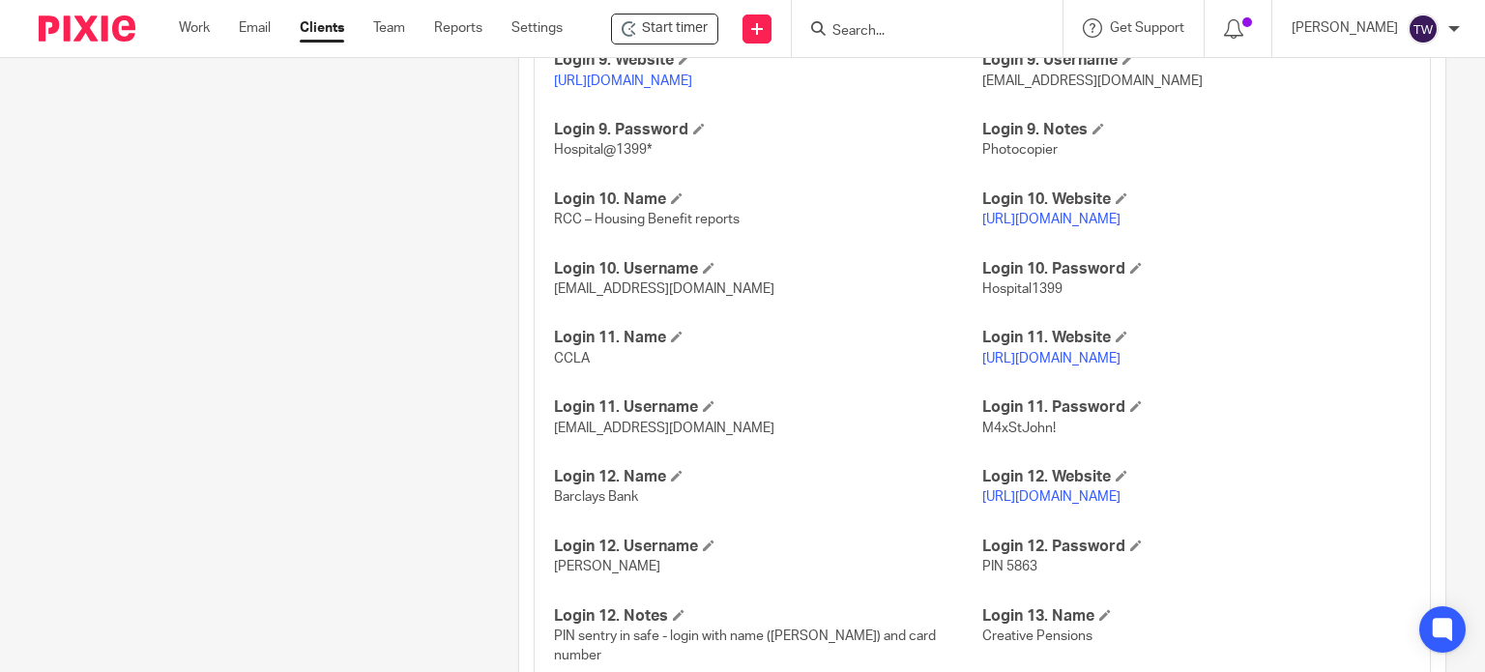
scroll to position [3109, 0]
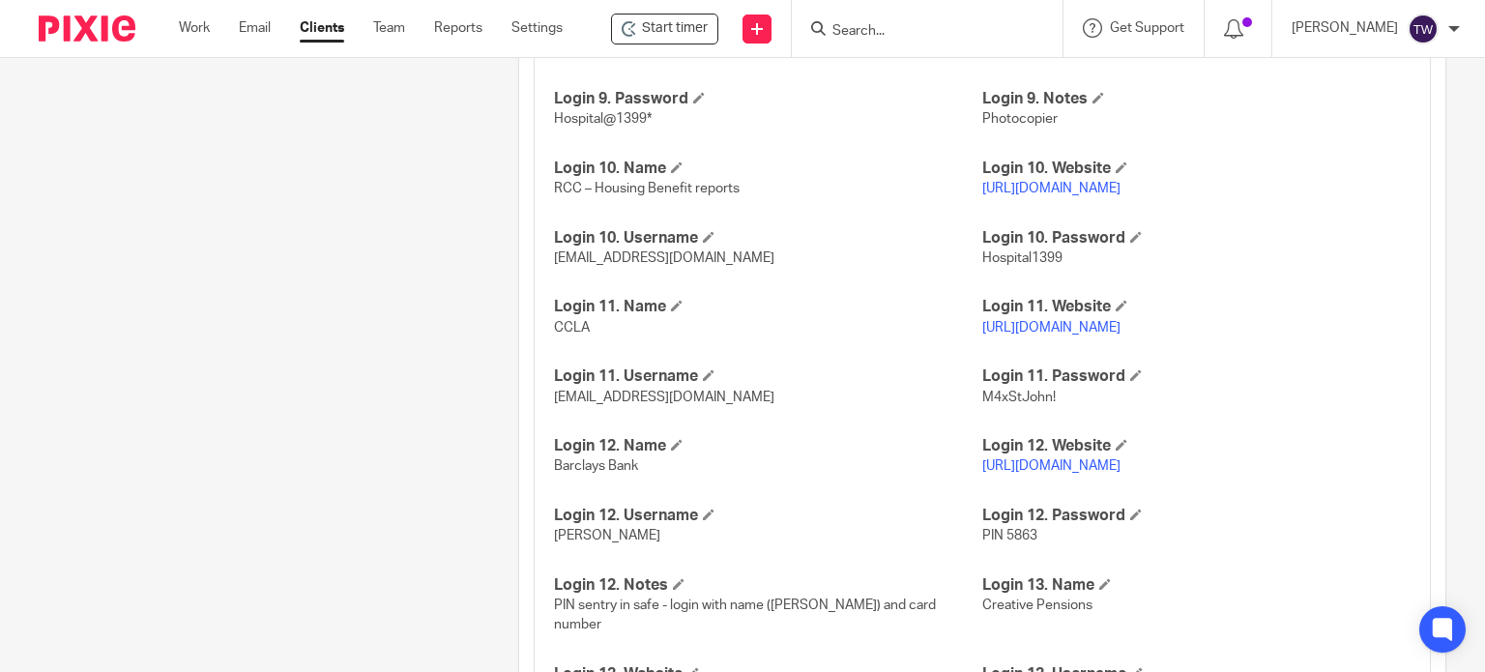
click at [1029, 463] on link "https://bank.barclays.co.uk/olb/balances/digital/btr/home/business" at bounding box center [1051, 466] width 138 height 14
drag, startPoint x: 603, startPoint y: 538, endPoint x: 552, endPoint y: 542, distance: 51.5
drag, startPoint x: 611, startPoint y: 537, endPoint x: 534, endPoint y: 542, distance: 77.6
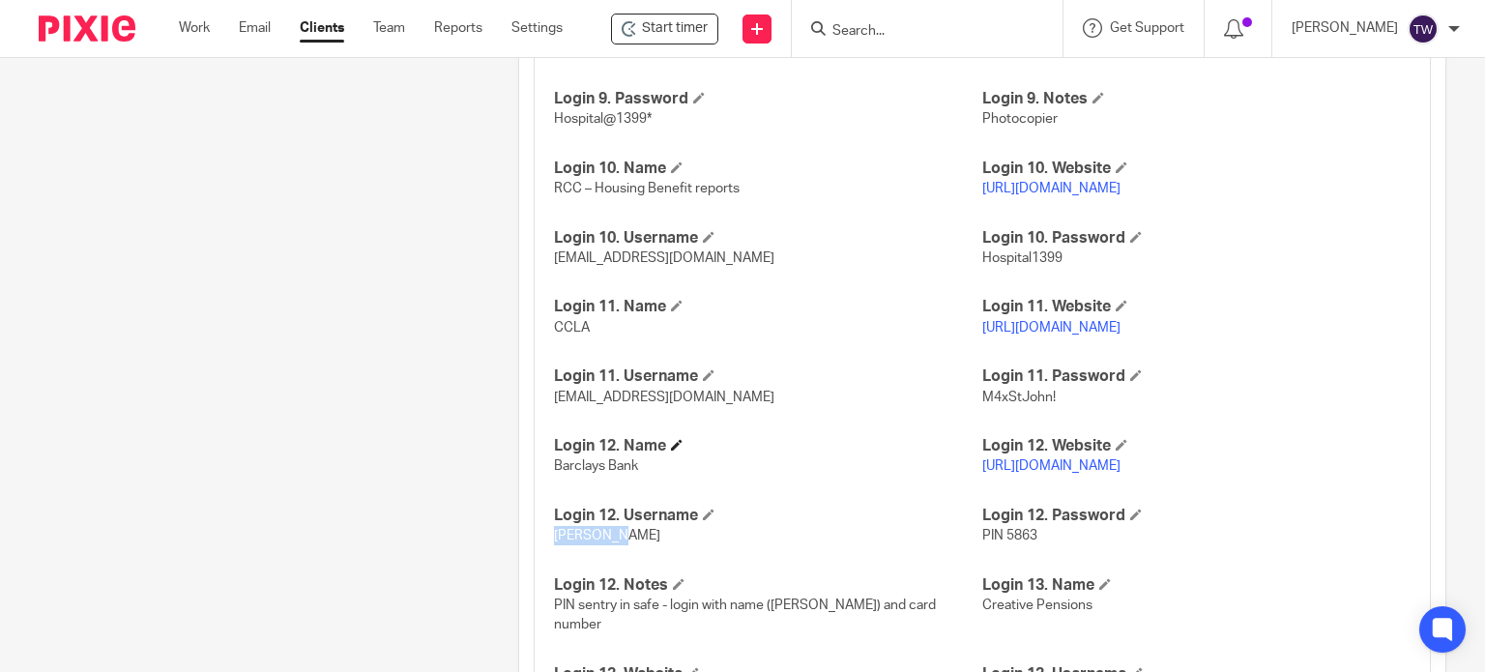
copy span "Tradewell"
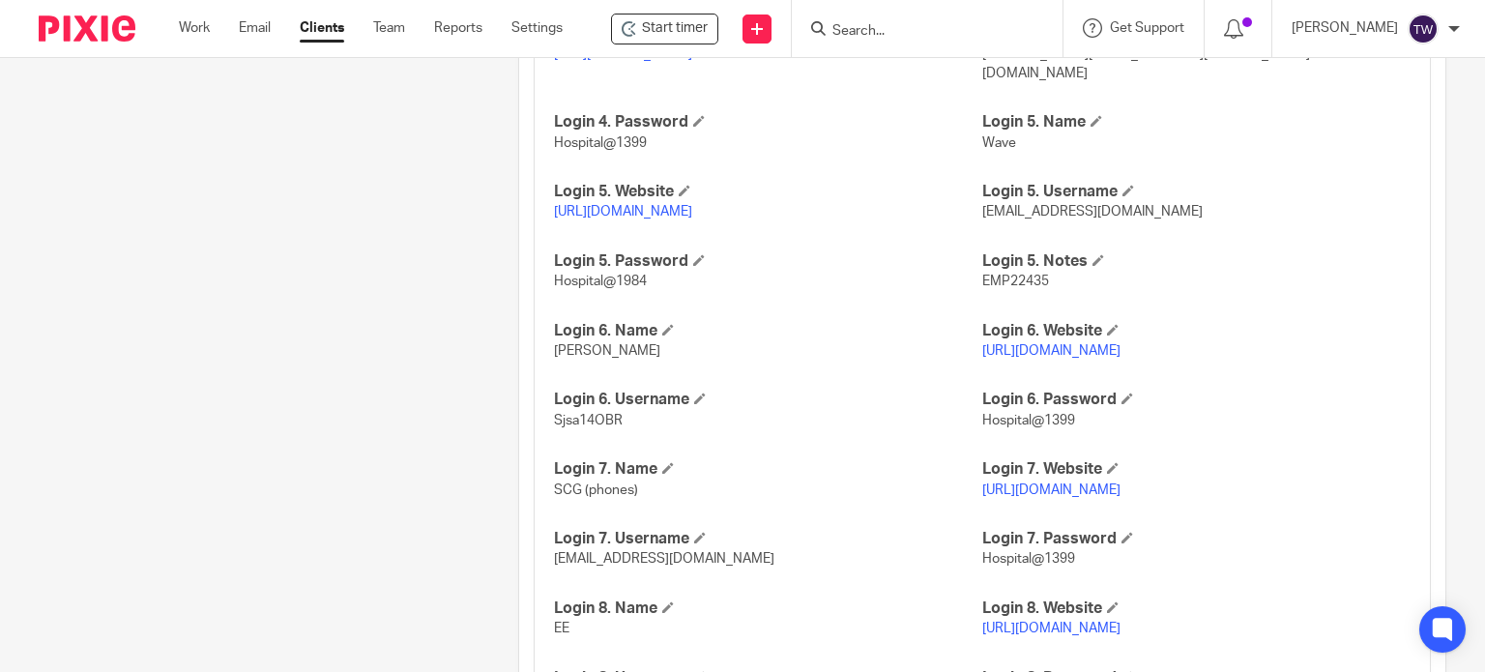
scroll to position [2239, 0]
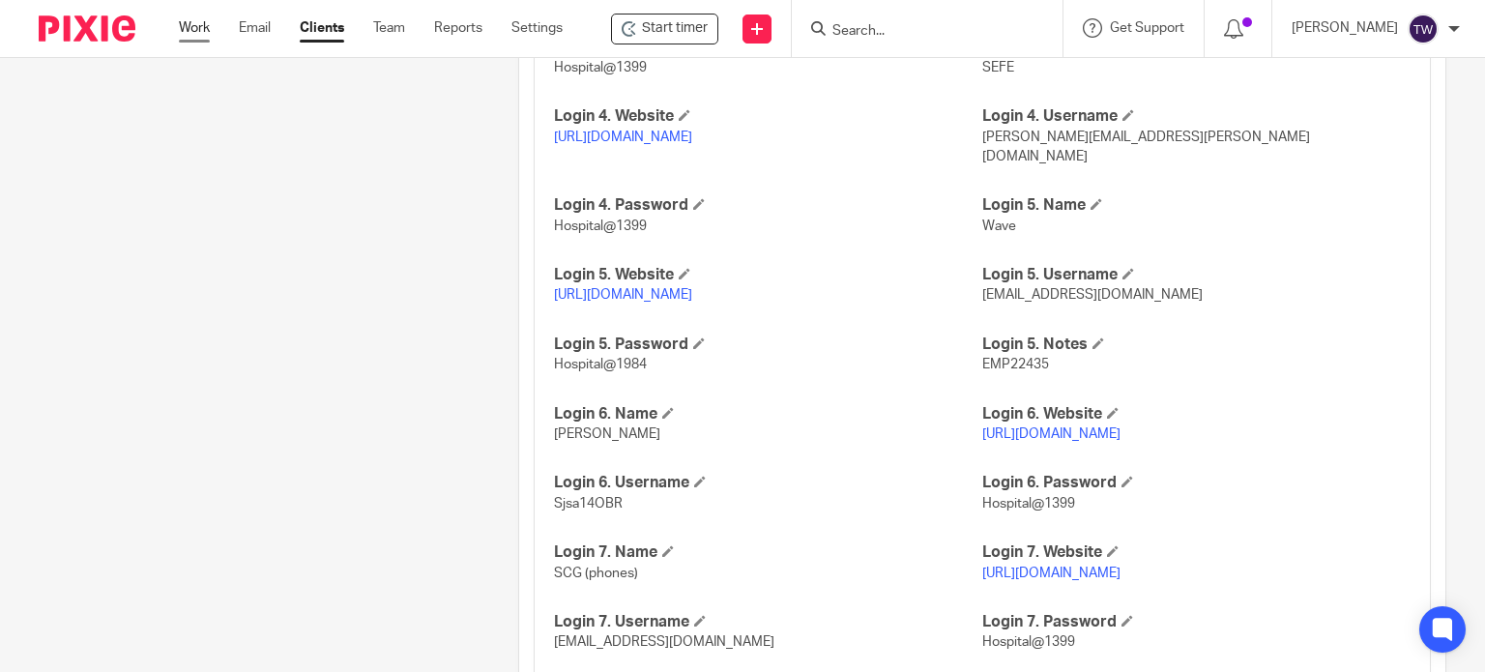
click at [190, 30] on link "Work" at bounding box center [194, 27] width 31 height 19
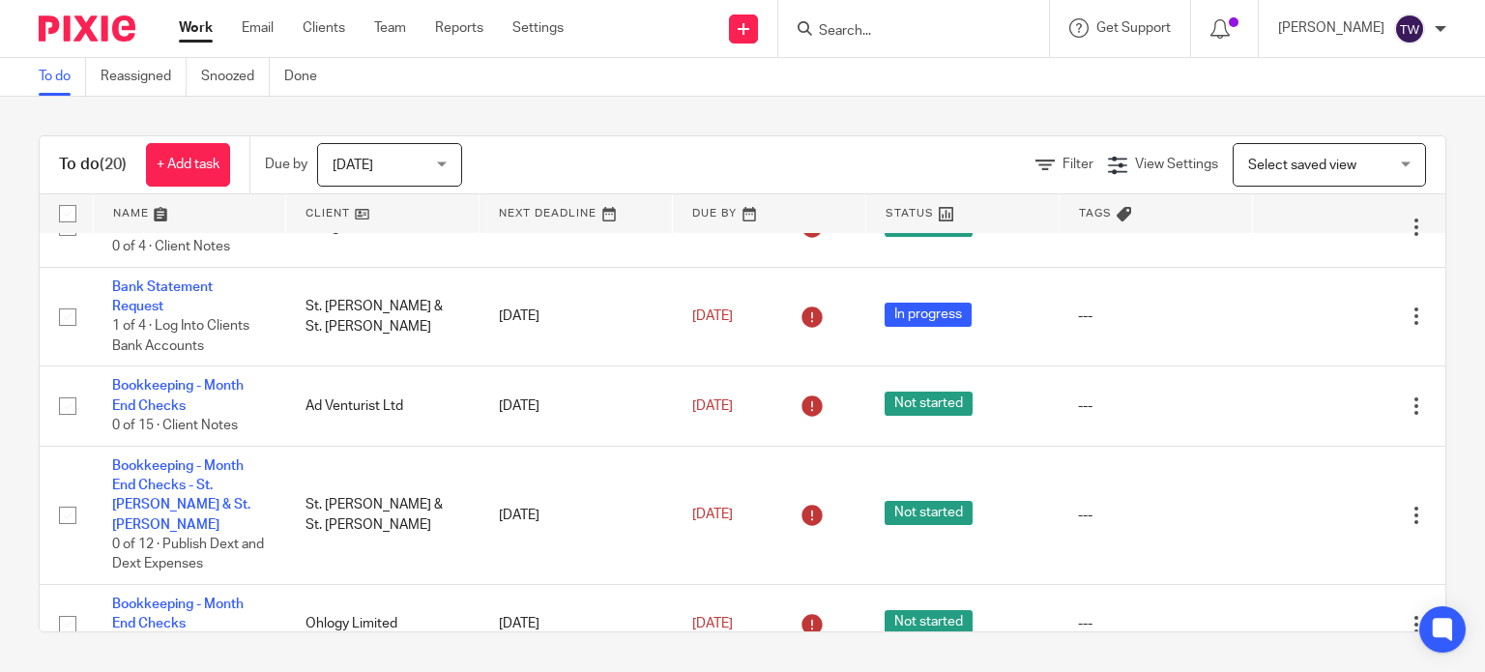
scroll to position [510, 0]
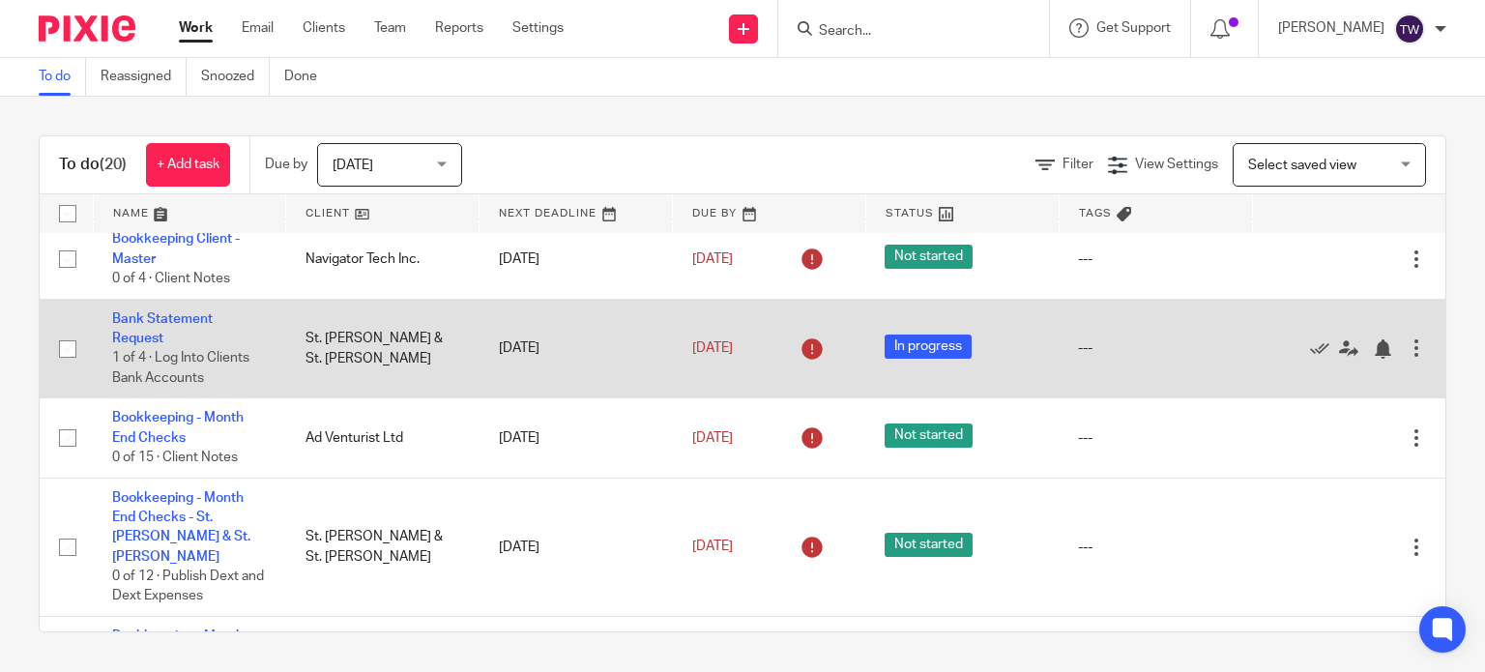
click at [133, 350] on td "Bank Statement Request 1 of 4 · Log Into Clients Bank Accounts" at bounding box center [189, 349] width 193 height 100
click at [147, 339] on link "Bank Statement Request" at bounding box center [162, 328] width 101 height 33
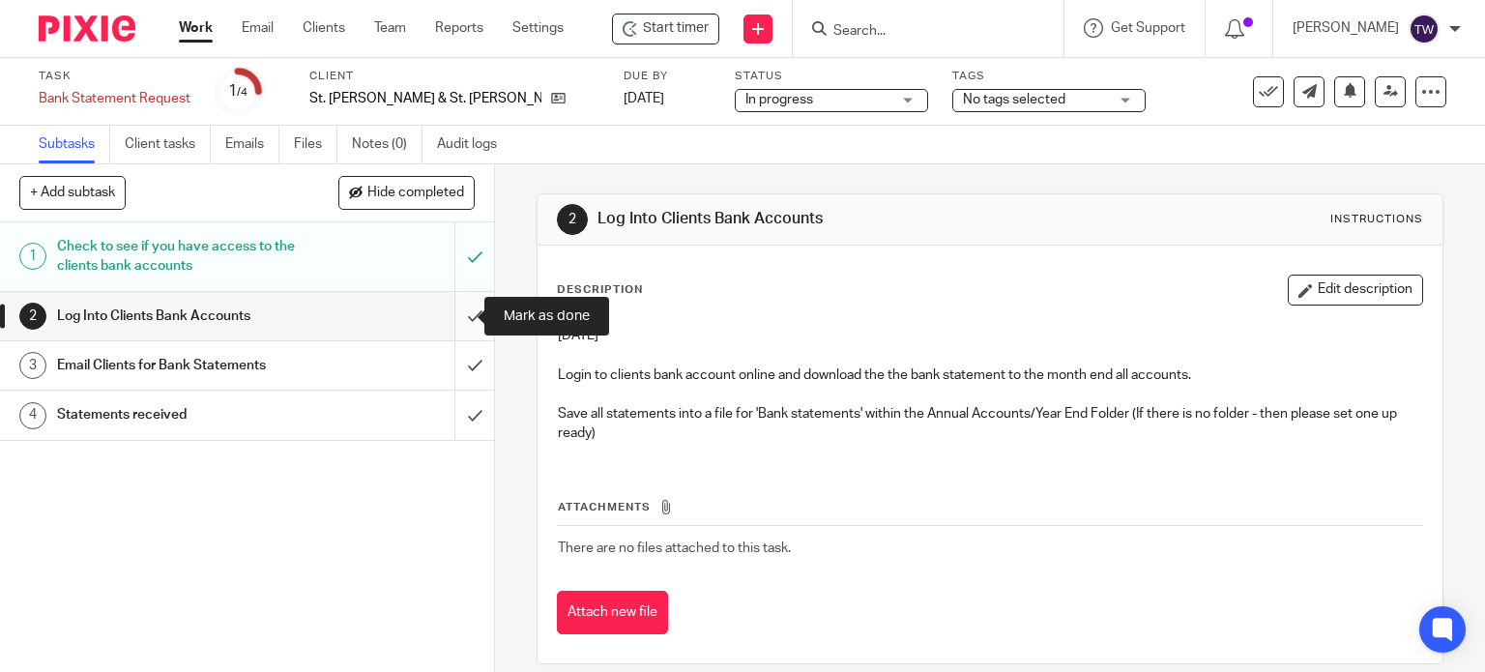
click at [453, 309] on input "submit" at bounding box center [247, 316] width 494 height 48
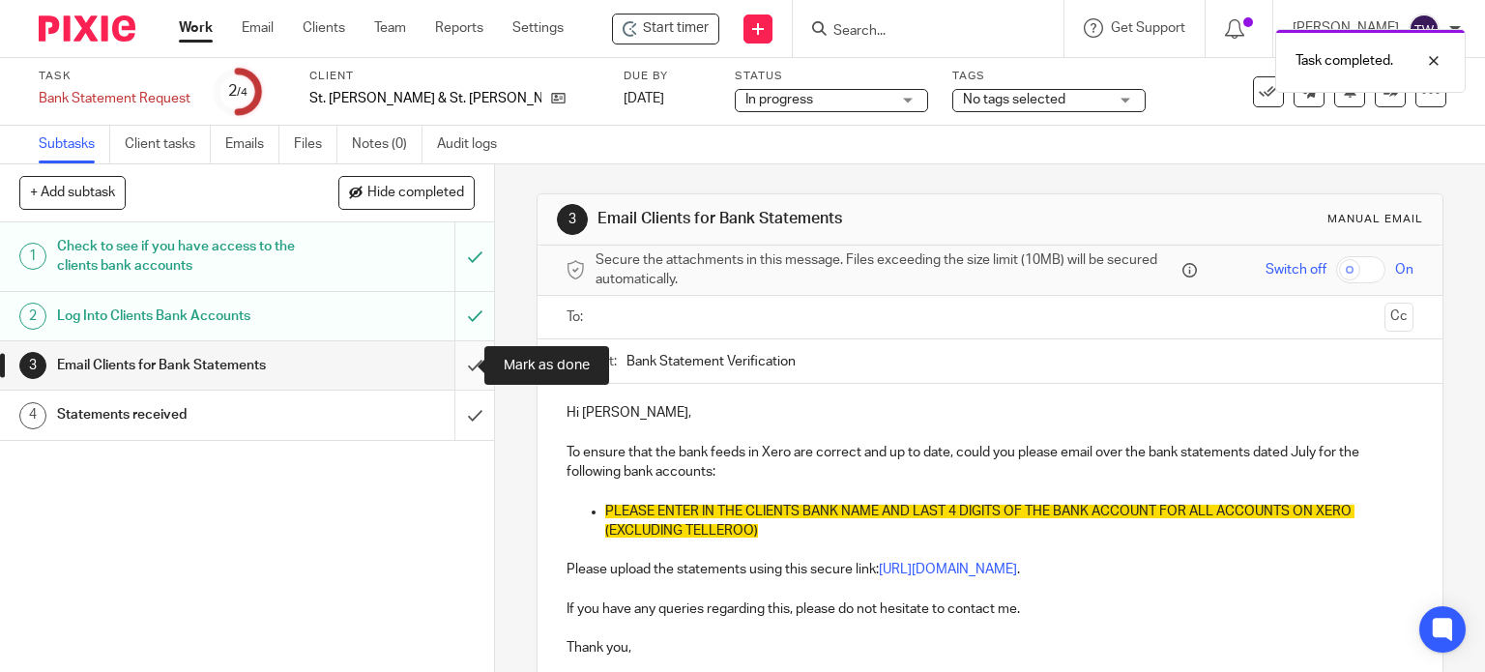
click at [460, 359] on input "submit" at bounding box center [247, 365] width 494 height 48
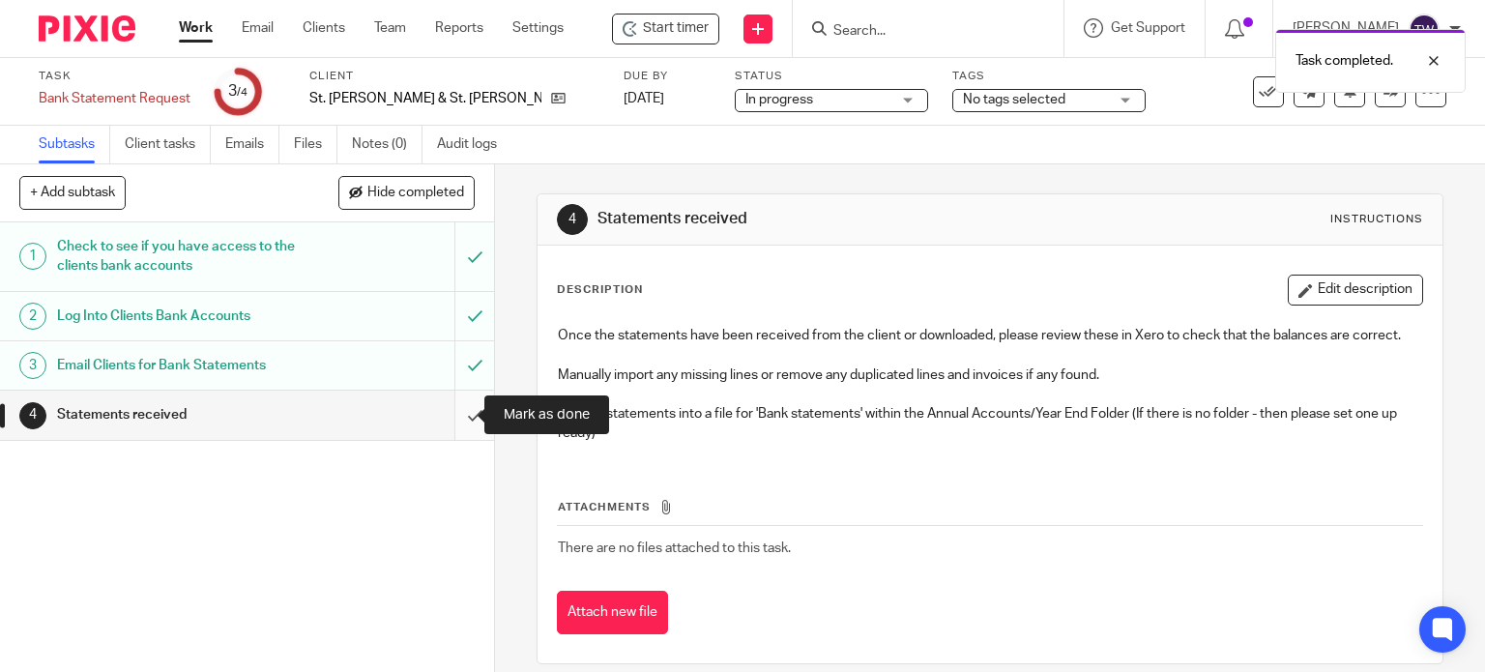
click at [453, 400] on input "submit" at bounding box center [247, 415] width 494 height 48
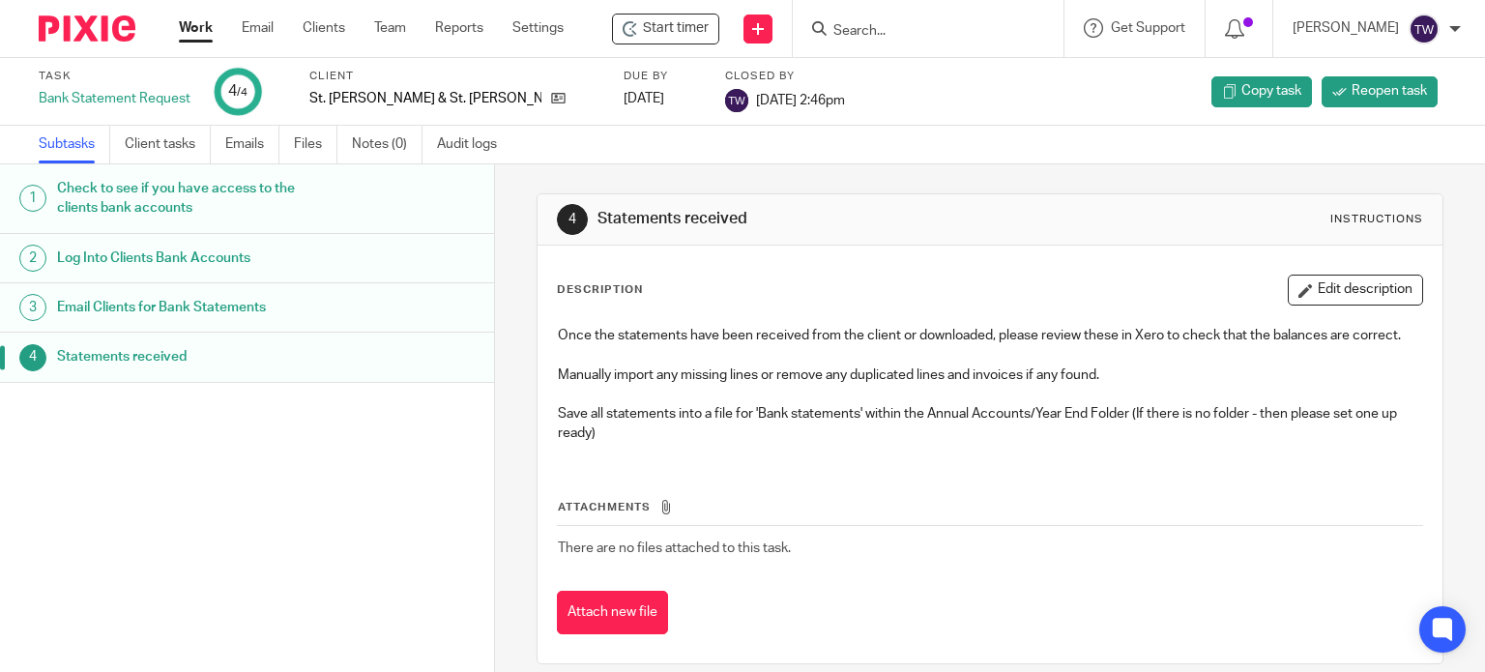
click at [200, 22] on link "Work" at bounding box center [196, 27] width 34 height 19
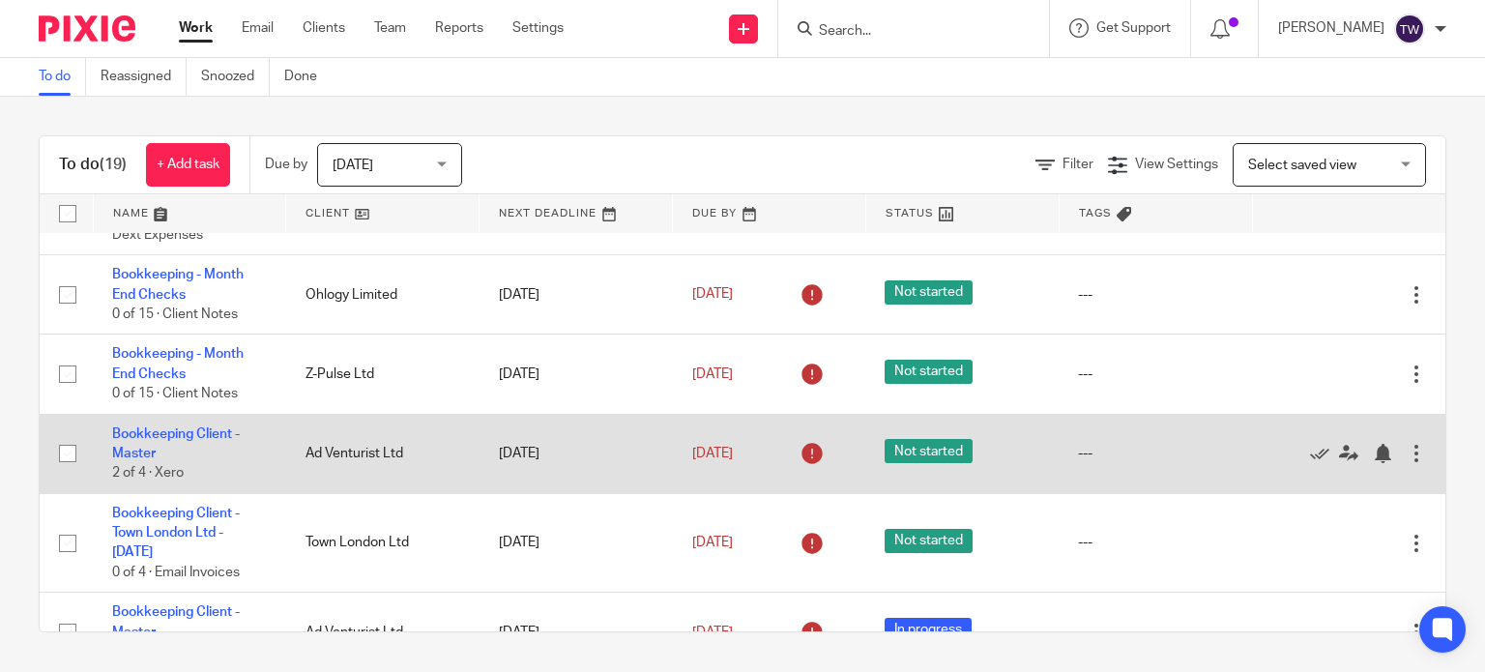
scroll to position [773, 0]
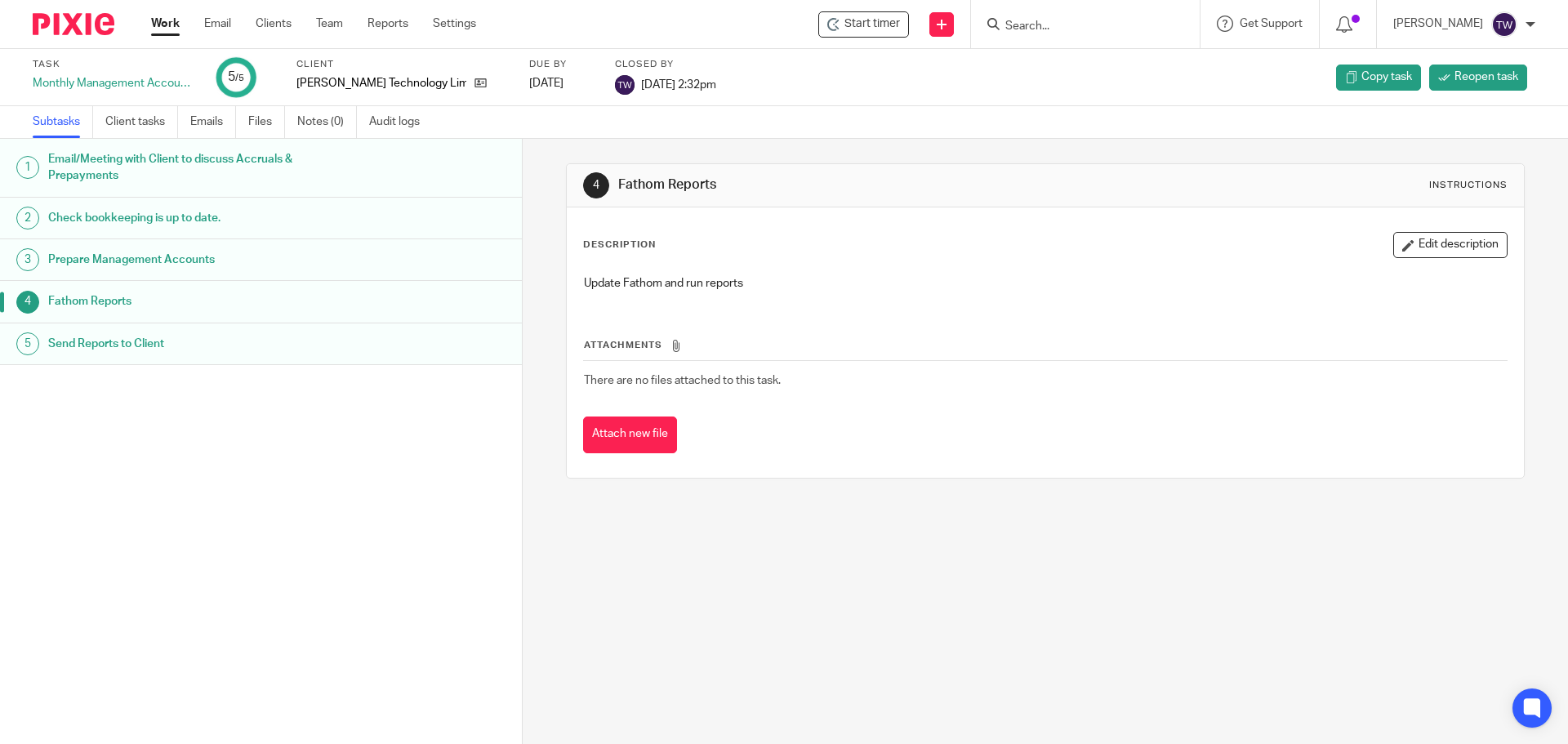
click at [156, 25] on link "Work" at bounding box center [166, 23] width 29 height 16
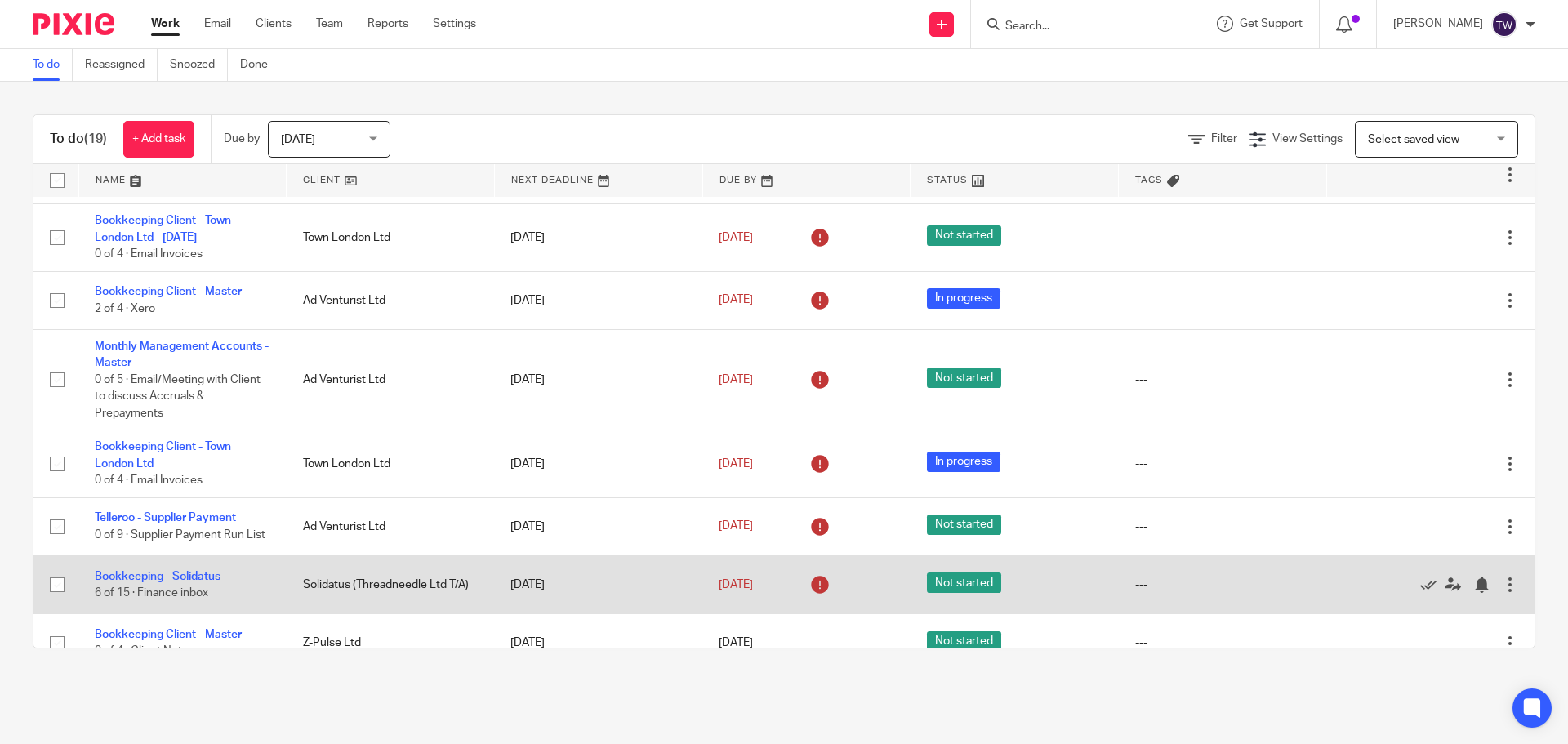
scroll to position [889, 0]
